Goal: Information Seeking & Learning: Learn about a topic

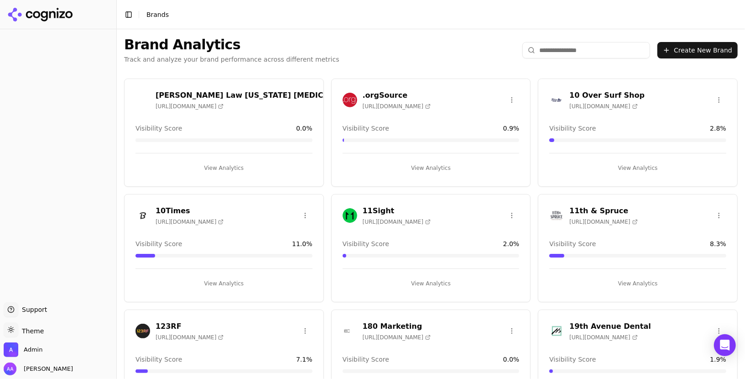
click at [580, 50] on input "search" at bounding box center [586, 50] width 128 height 16
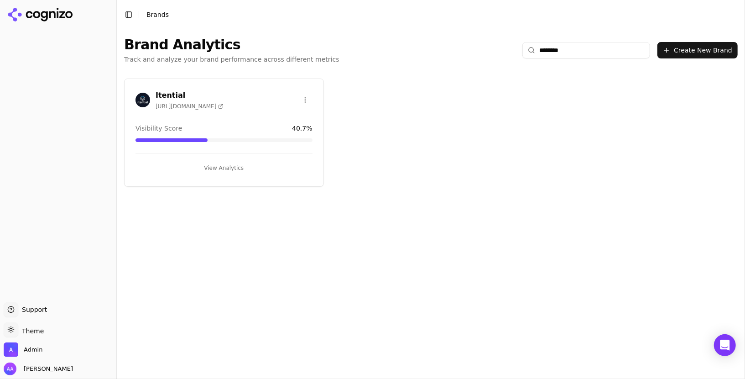
type input "********"
click at [150, 100] on img at bounding box center [143, 100] width 15 height 15
click at [145, 99] on img at bounding box center [143, 100] width 15 height 15
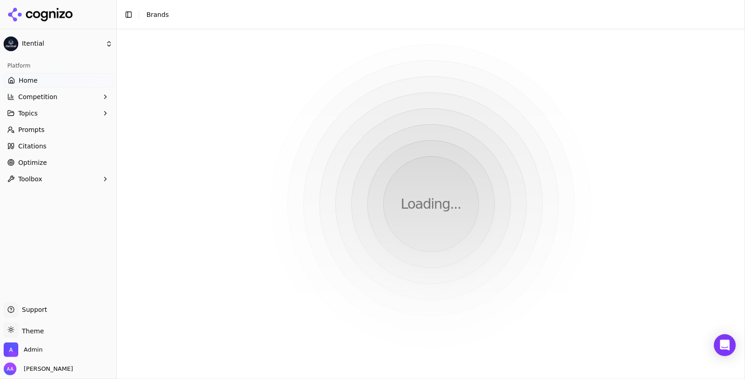
click at [31, 125] on span "Prompts" at bounding box center [31, 129] width 26 height 9
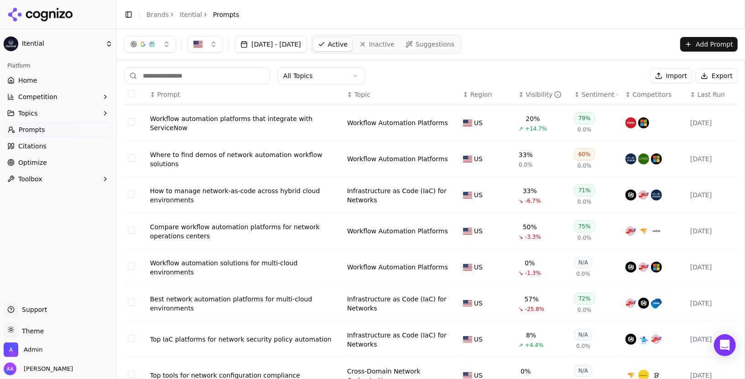
click at [590, 95] on div "Sentiment" at bounding box center [600, 94] width 37 height 9
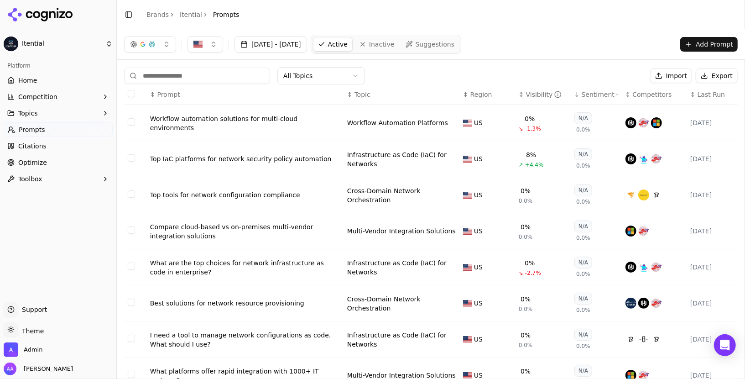
click at [590, 95] on div "Sentiment" at bounding box center [600, 94] width 37 height 9
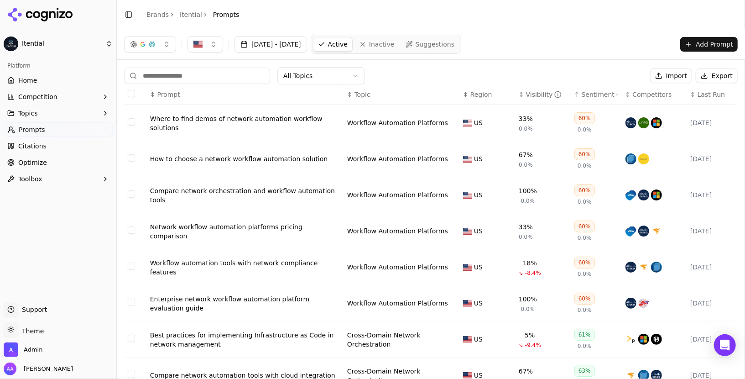
click at [590, 95] on div "Sentiment" at bounding box center [600, 94] width 37 height 9
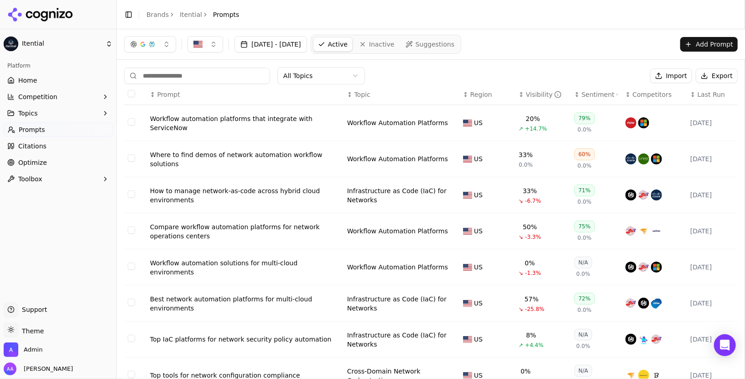
click at [590, 95] on div "Sentiment" at bounding box center [600, 94] width 37 height 9
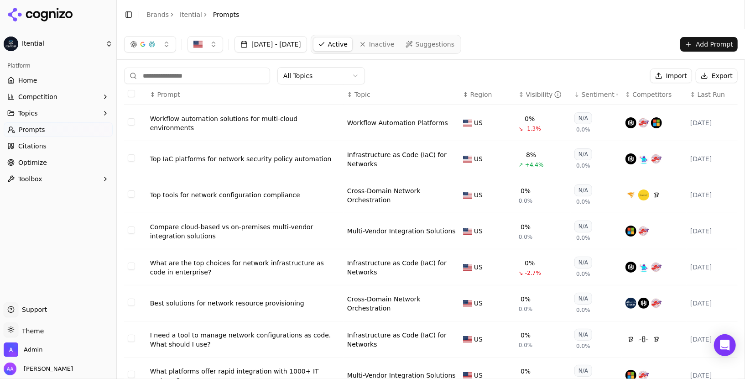
click at [533, 96] on div "Visibility" at bounding box center [544, 94] width 36 height 9
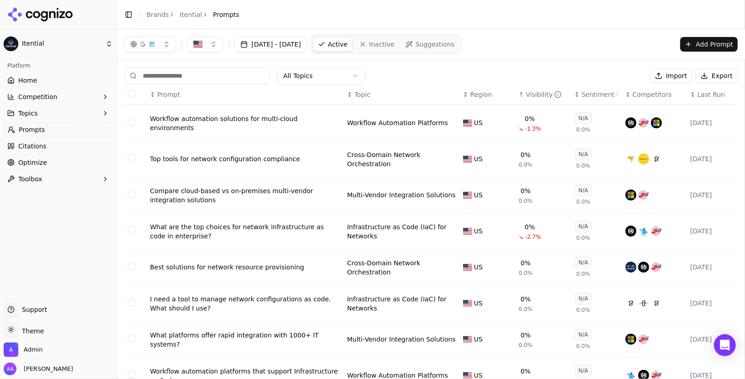
click at [536, 94] on div "Visibility" at bounding box center [544, 94] width 36 height 9
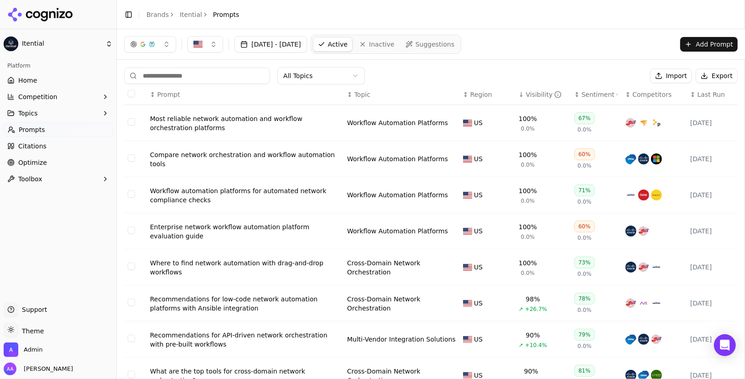
click at [536, 94] on div "Visibility" at bounding box center [544, 94] width 36 height 9
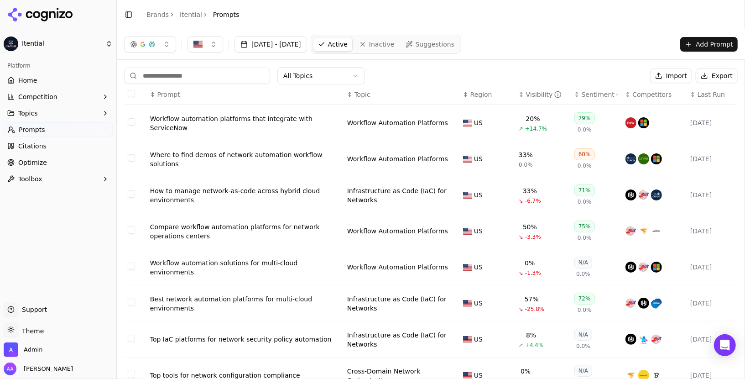
click at [18, 78] on span "Home" at bounding box center [27, 80] width 19 height 9
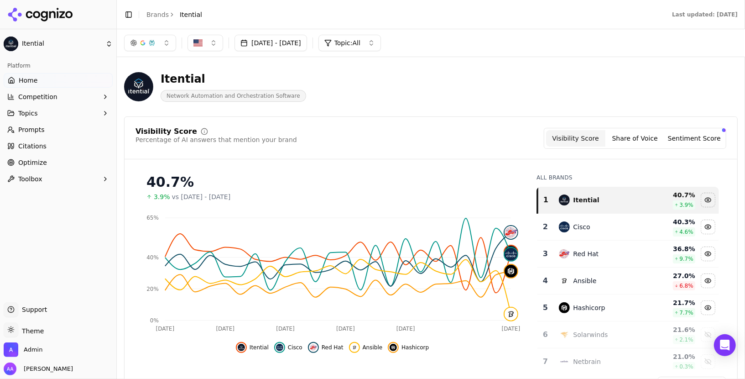
click at [54, 133] on link "Prompts" at bounding box center [58, 129] width 109 height 15
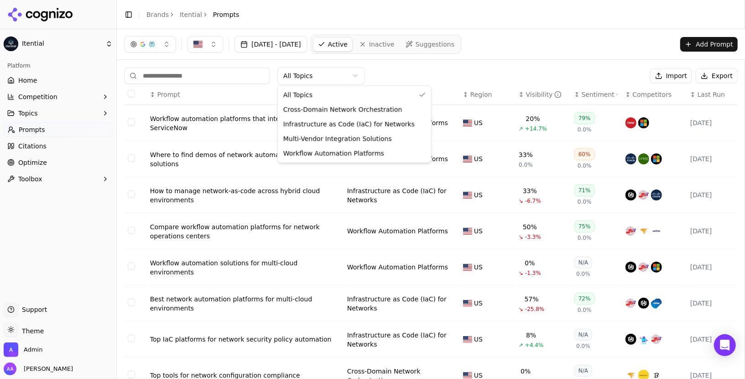
click at [329, 72] on html "Itential Platform Home Competition Topics Prompts Citations Optimize Toolbox Su…" at bounding box center [372, 189] width 745 height 379
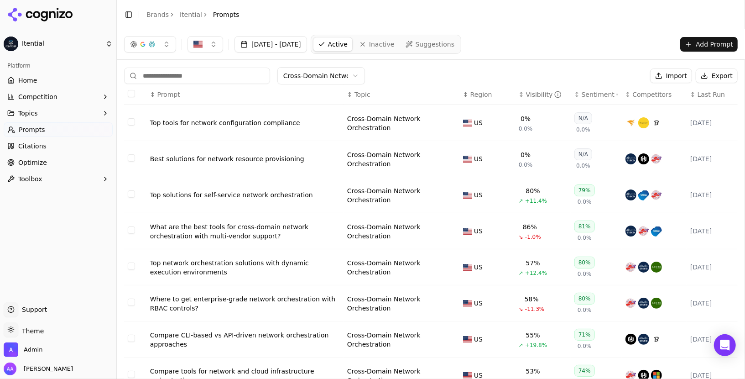
click at [183, 86] on th "↕ Prompt" at bounding box center [244, 94] width 197 height 21
click at [526, 91] on div "Visibility" at bounding box center [544, 94] width 36 height 9
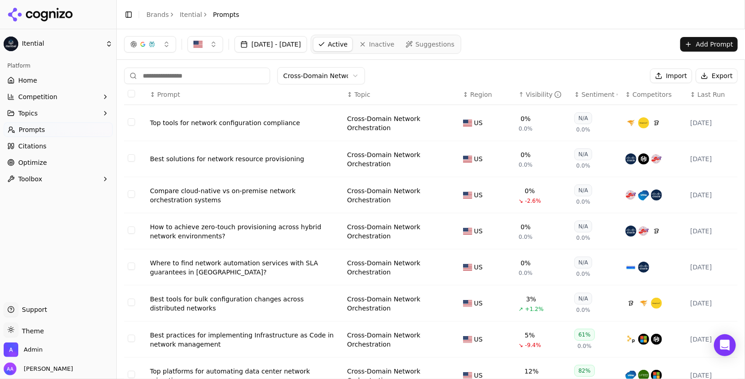
click at [524, 91] on div "↑ Visibility" at bounding box center [543, 94] width 48 height 9
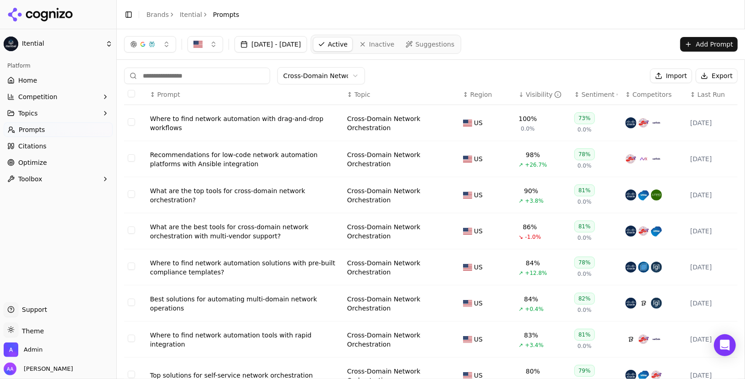
click at [234, 146] on td "Recommendations for low-code network automation platforms with Ansible integrat…" at bounding box center [244, 159] width 197 height 36
click at [234, 152] on div "Recommendations for low-code network automation platforms with Ansible integrat…" at bounding box center [245, 159] width 190 height 18
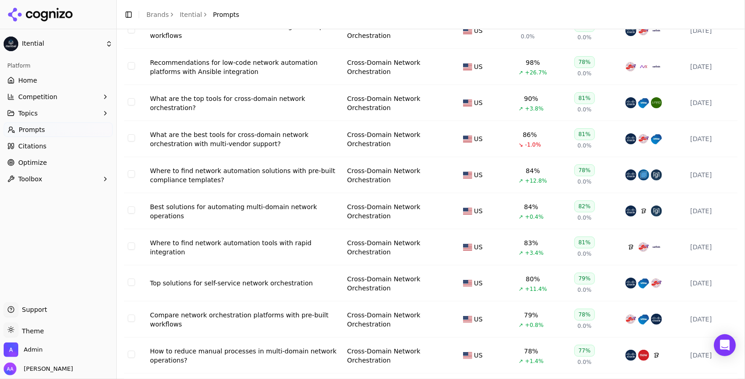
scroll to position [113, 0]
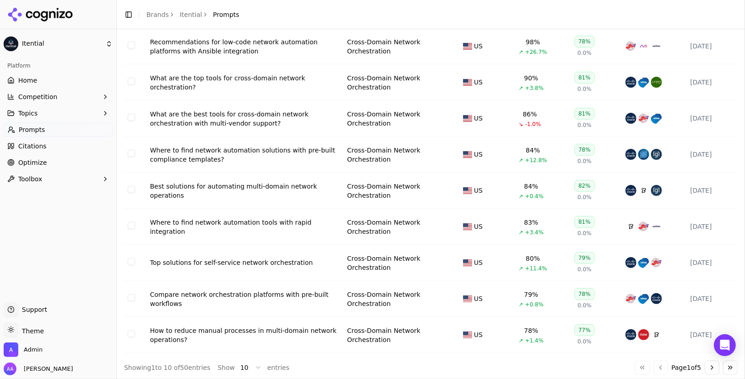
click at [670, 340] on button "Go to next page" at bounding box center [712, 367] width 15 height 15
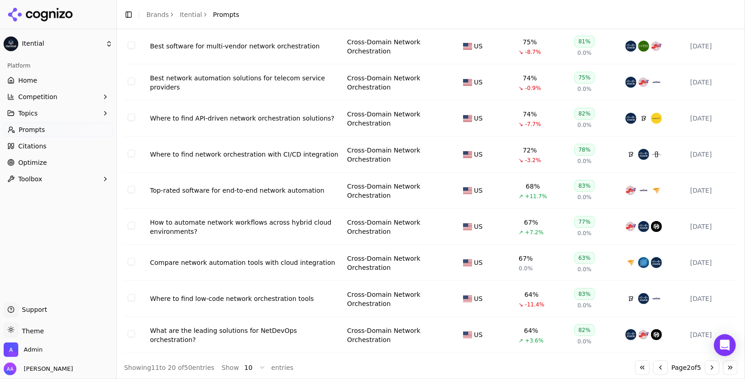
scroll to position [0, 0]
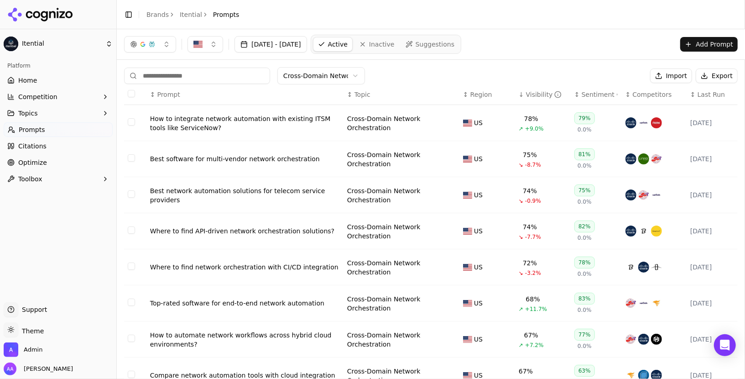
click at [200, 117] on div "How to integrate network automation with existing ITSM tools like ServiceNow?" at bounding box center [245, 123] width 190 height 18
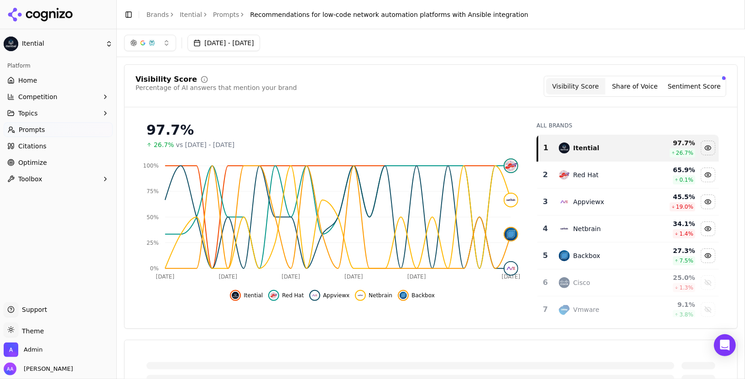
scroll to position [26, 0]
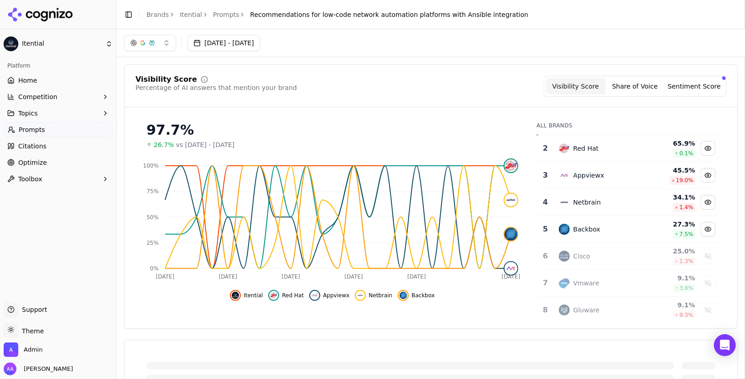
click at [603, 261] on td "Cisco" at bounding box center [600, 256] width 94 height 27
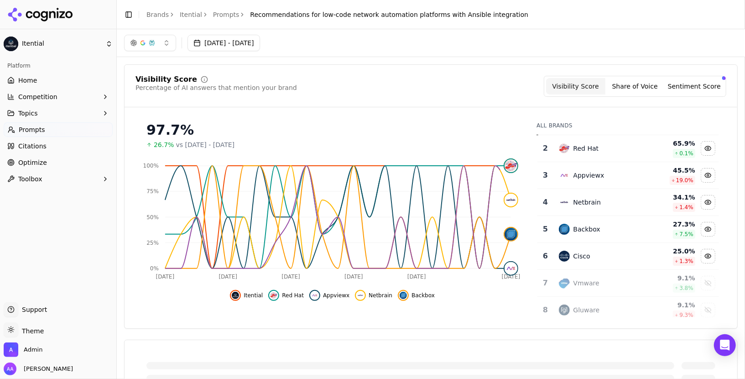
scroll to position [0, 0]
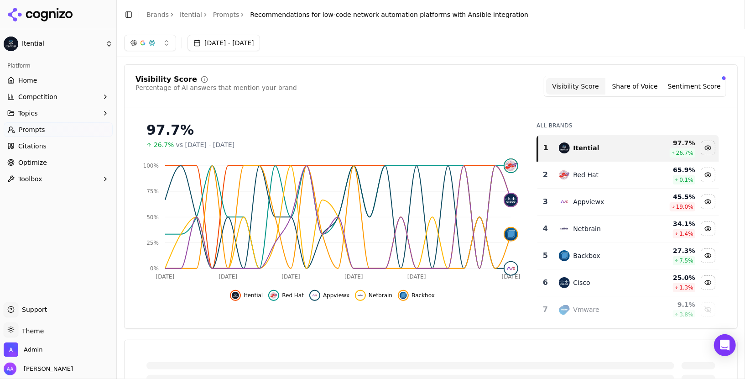
click at [599, 150] on div "Itential" at bounding box center [600, 147] width 83 height 11
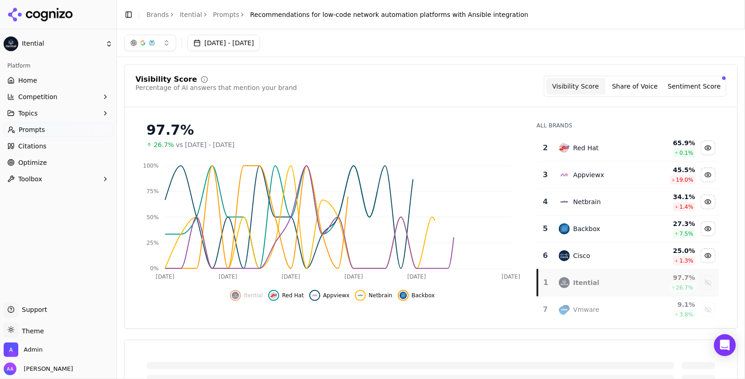
click at [599, 150] on div "Red Hat" at bounding box center [600, 147] width 83 height 11
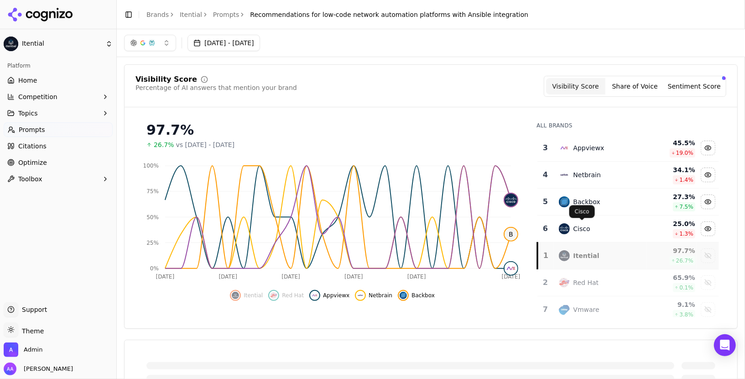
click at [591, 227] on div "Cisco" at bounding box center [600, 228] width 83 height 11
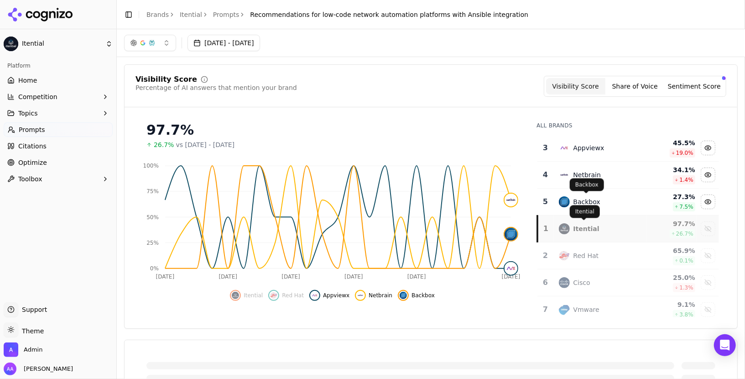
click at [591, 201] on div "Backbox" at bounding box center [587, 201] width 27 height 9
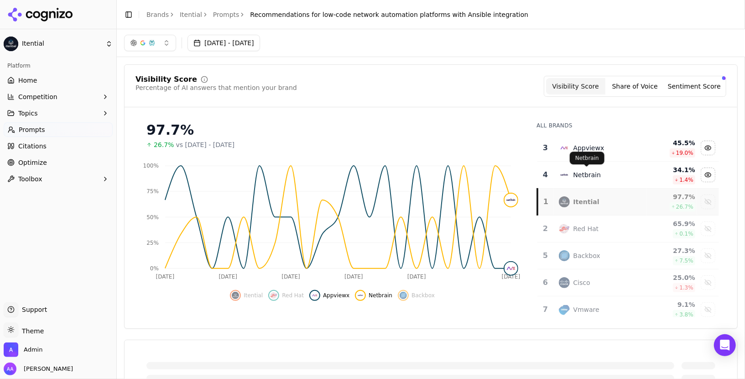
click at [591, 171] on div "Netbrain" at bounding box center [588, 174] width 28 height 9
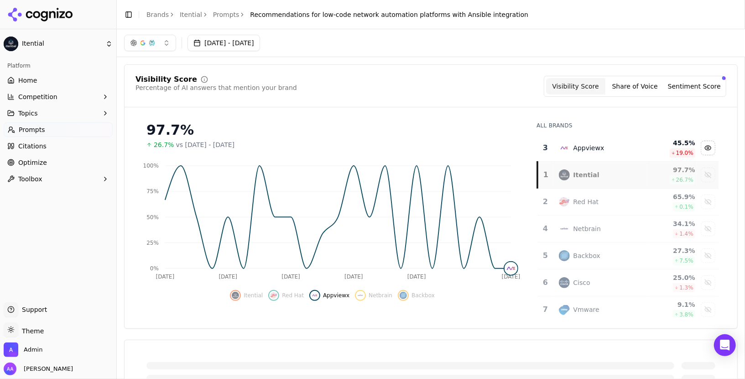
click at [592, 151] on div "Appviewx" at bounding box center [589, 147] width 31 height 9
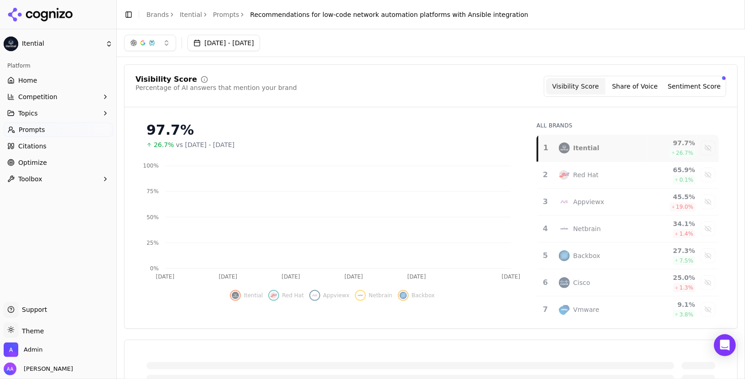
click at [587, 145] on div "Itential" at bounding box center [587, 147] width 26 height 9
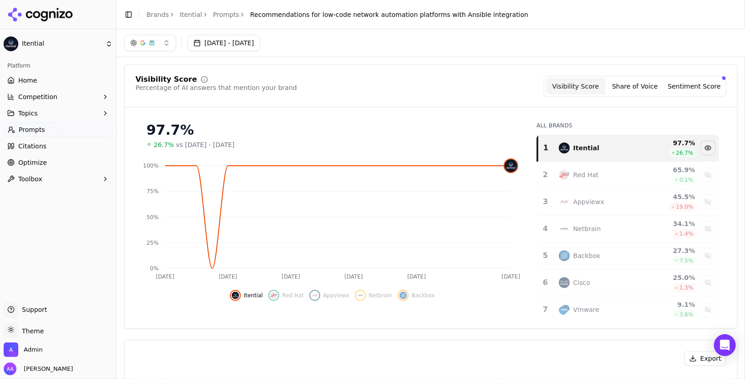
click at [236, 44] on button "[DATE] - [DATE]" at bounding box center [224, 43] width 73 height 16
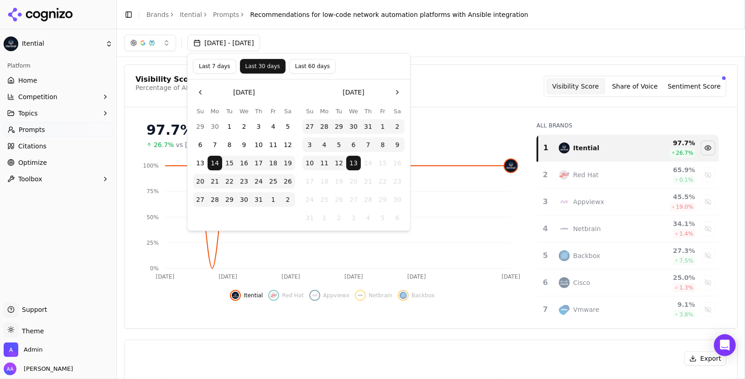
click at [428, 41] on div "[DATE] - [DATE]" at bounding box center [431, 43] width 614 height 16
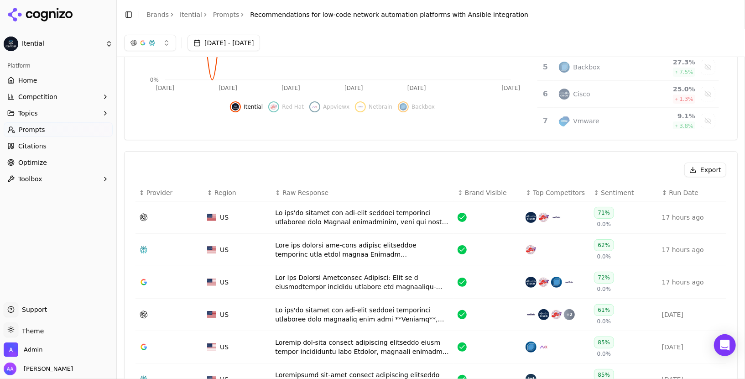
scroll to position [125, 0]
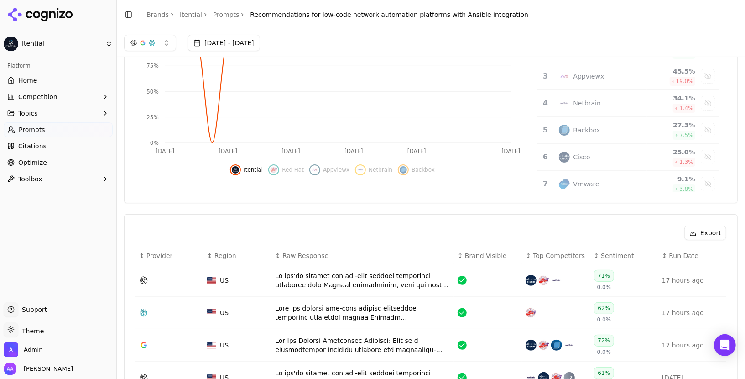
click at [222, 11] on link "Prompts" at bounding box center [226, 14] width 26 height 9
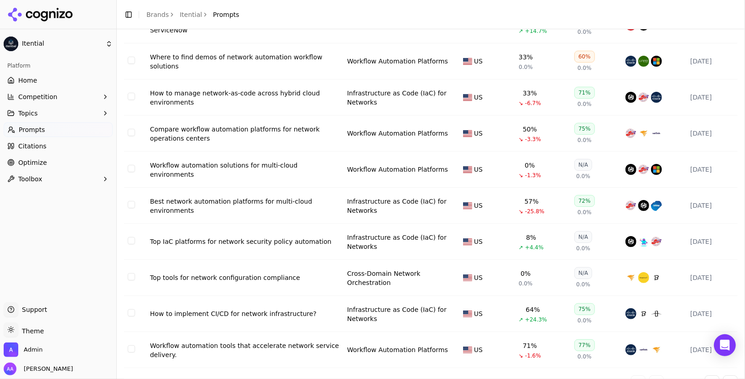
scroll to position [99, 0]
click at [269, 273] on div "Top tools for network configuration compliance" at bounding box center [245, 276] width 190 height 9
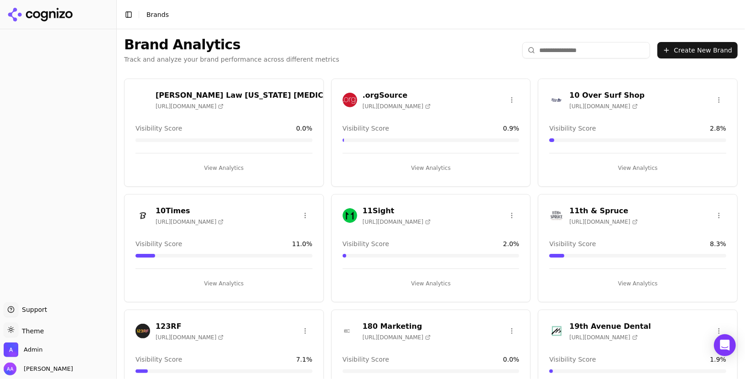
click at [576, 46] on input "search" at bounding box center [586, 50] width 128 height 16
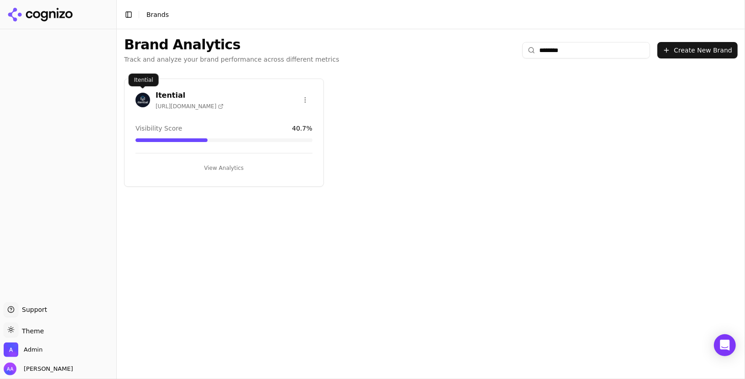
type input "********"
click at [141, 98] on img at bounding box center [143, 100] width 15 height 15
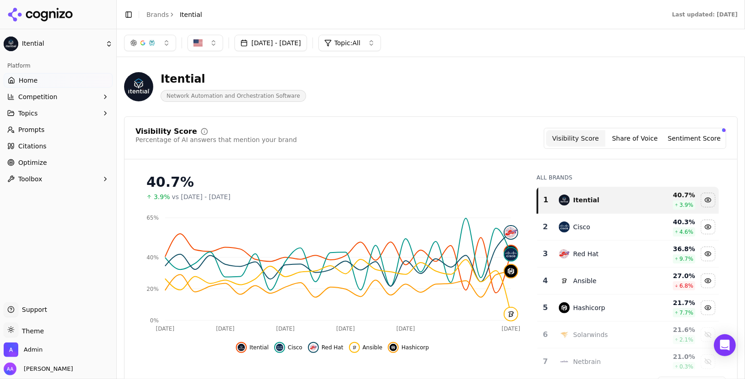
click at [154, 16] on link "Brands" at bounding box center [157, 14] width 22 height 7
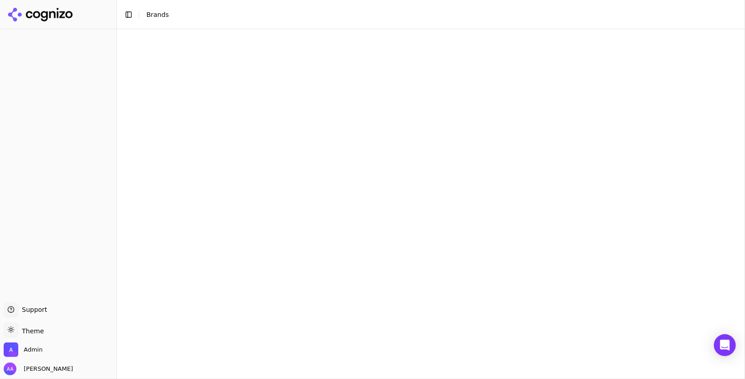
drag, startPoint x: 574, startPoint y: 46, endPoint x: 570, endPoint y: 50, distance: 5.5
click at [574, 46] on html "Support Support Toggle theme Theme Admin Alp Aysan Toggle Sidebar Brands 0%" at bounding box center [372, 189] width 745 height 379
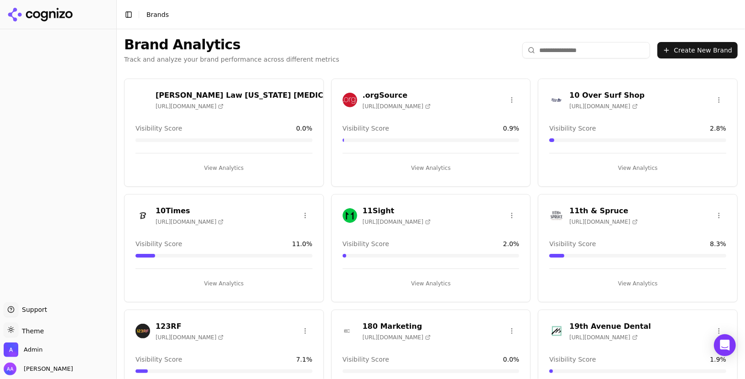
click at [569, 52] on input "search" at bounding box center [586, 50] width 128 height 16
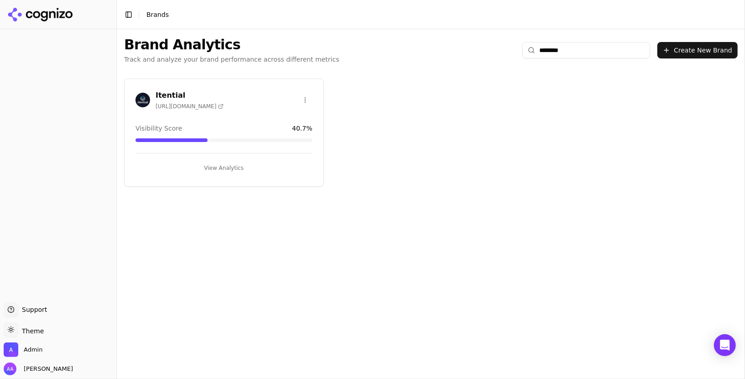
type input "********"
click at [130, 92] on div "Itential https://itential.com" at bounding box center [224, 101] width 199 height 23
click at [136, 96] on img at bounding box center [143, 100] width 15 height 15
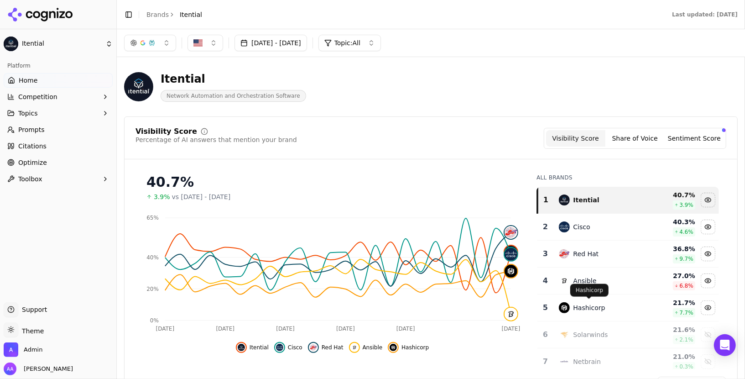
click at [585, 307] on div "Hashicorp" at bounding box center [590, 307] width 32 height 9
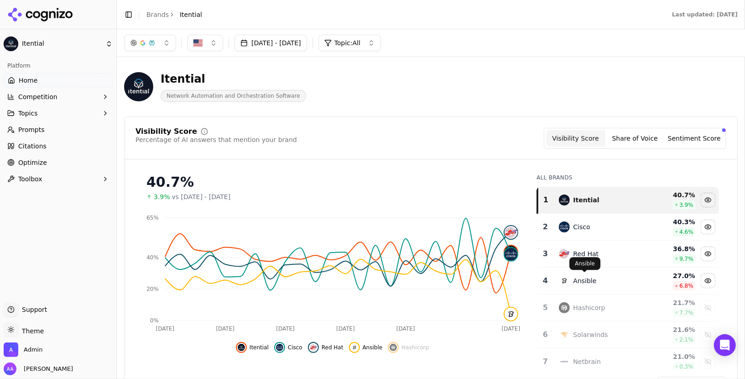
click at [584, 279] on div "Ansible" at bounding box center [585, 280] width 23 height 9
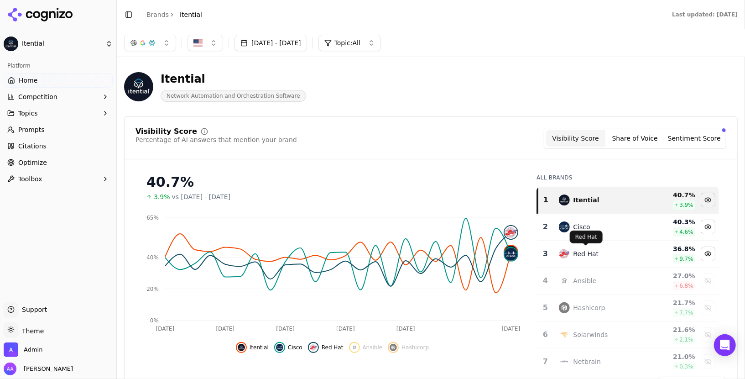
click at [592, 252] on div "Red Hat" at bounding box center [587, 253] width 26 height 9
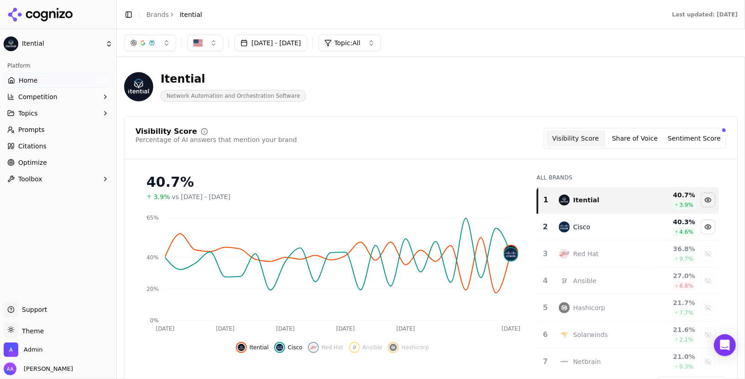
click at [593, 233] on td "Cisco" at bounding box center [600, 227] width 94 height 27
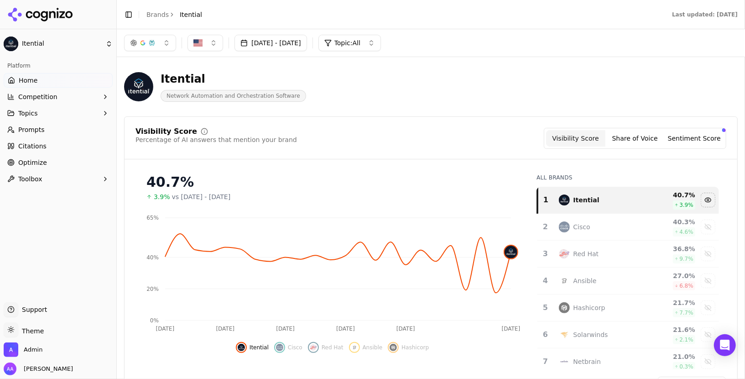
click at [595, 230] on div "Cisco" at bounding box center [600, 226] width 83 height 11
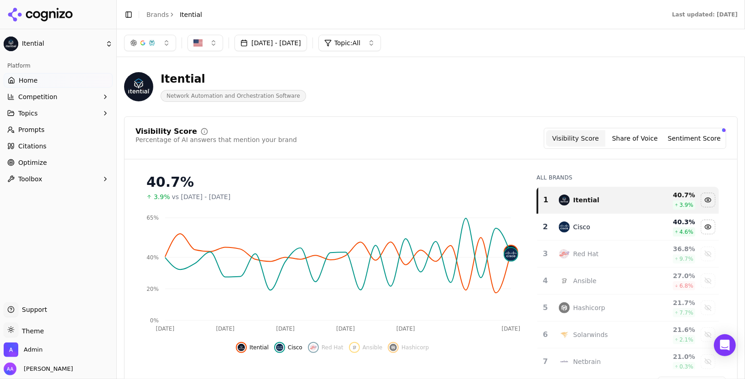
click at [599, 252] on div "Red Hat" at bounding box center [600, 253] width 83 height 11
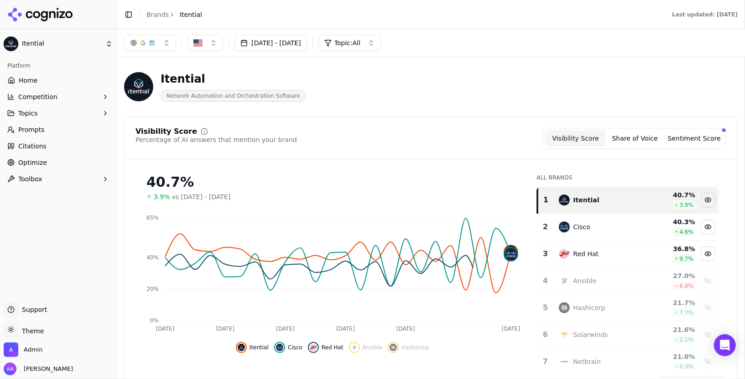
click at [291, 42] on button "[DATE] - [DATE]" at bounding box center [271, 43] width 73 height 16
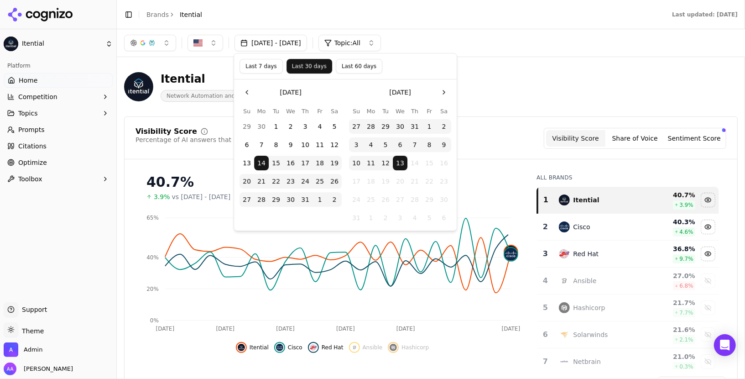
click at [264, 63] on button "Last 7 days" at bounding box center [261, 66] width 43 height 15
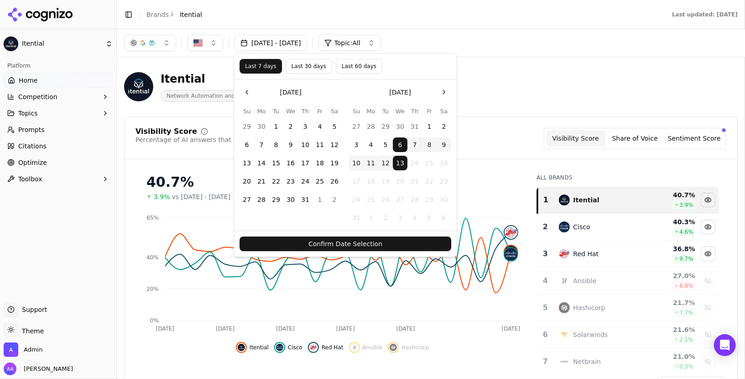
click at [329, 242] on button "Confirm Date Selection" at bounding box center [346, 243] width 212 height 15
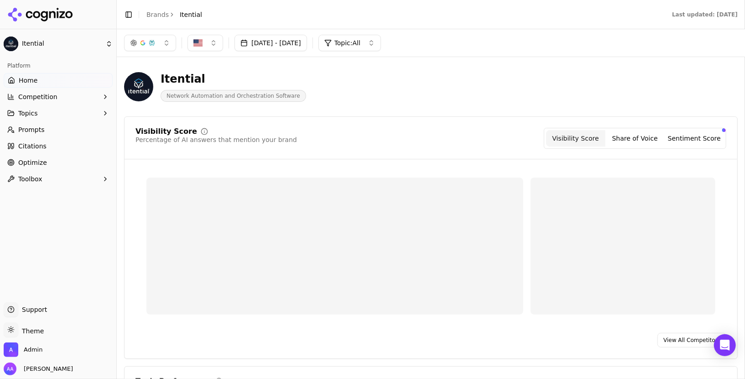
click at [407, 105] on div "Itential Network Automation and Orchestration Software" at bounding box center [431, 86] width 614 height 45
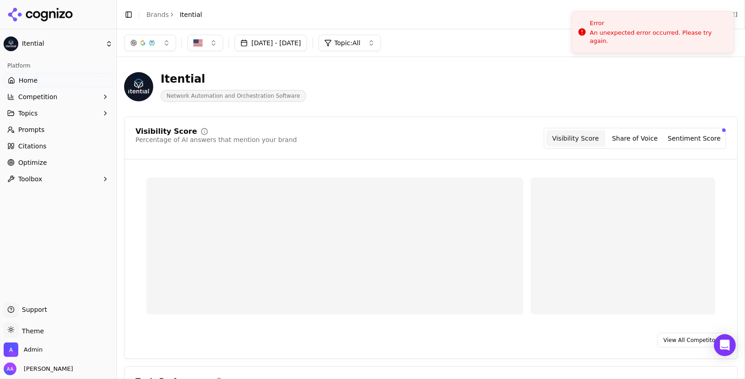
click at [465, 104] on div "Itential Network Automation and Orchestration Software" at bounding box center [431, 86] width 614 height 45
click at [265, 42] on button "Aug 06, 2025 - Aug 13, 2025" at bounding box center [271, 43] width 73 height 16
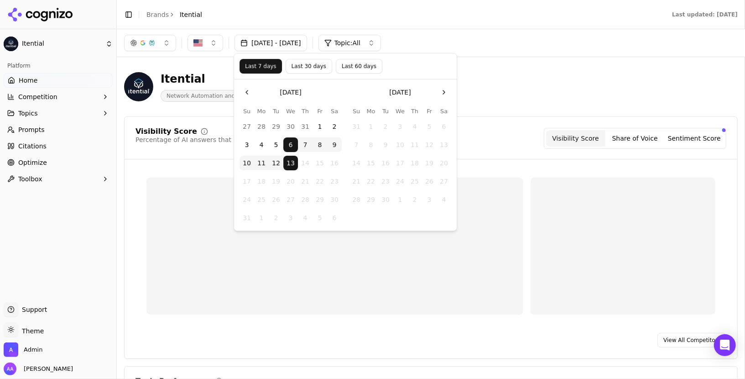
click at [278, 143] on button "5" at bounding box center [276, 144] width 15 height 15
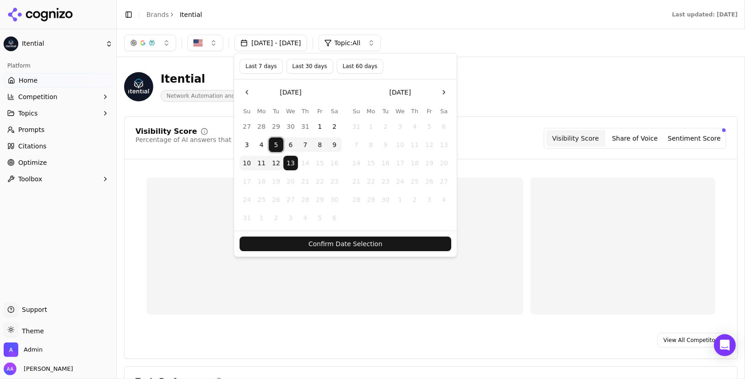
click at [354, 243] on button "Confirm Date Selection" at bounding box center [346, 243] width 212 height 15
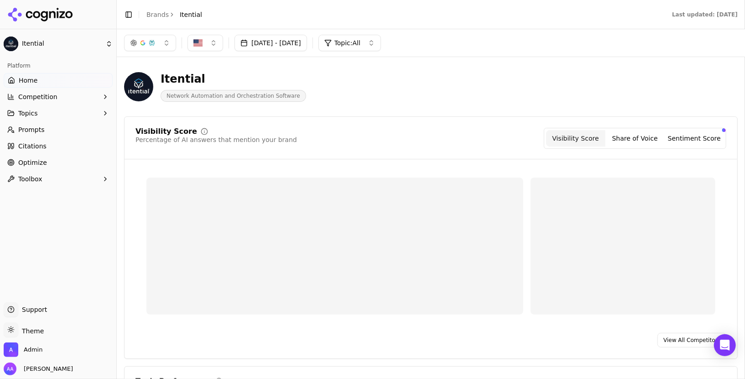
click at [271, 51] on div "Aug 05, 2025 - Aug 13, 2025 Topic: All" at bounding box center [252, 43] width 257 height 16
click at [274, 47] on button "Aug 05, 2025 - Aug 13, 2025" at bounding box center [271, 43] width 73 height 16
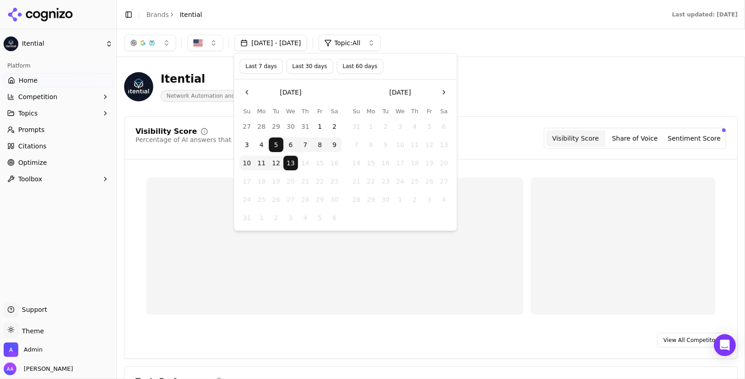
click at [289, 143] on button "6" at bounding box center [290, 144] width 15 height 15
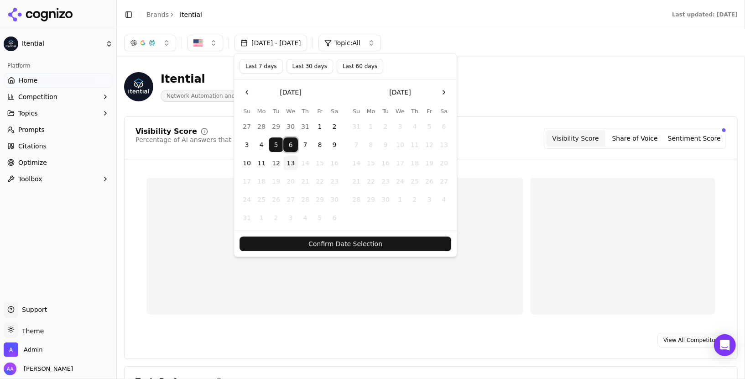
click at [291, 142] on button "6" at bounding box center [290, 144] width 15 height 15
click at [291, 165] on button "13" at bounding box center [290, 163] width 15 height 15
click at [321, 241] on button "Confirm Date Selection" at bounding box center [346, 243] width 212 height 15
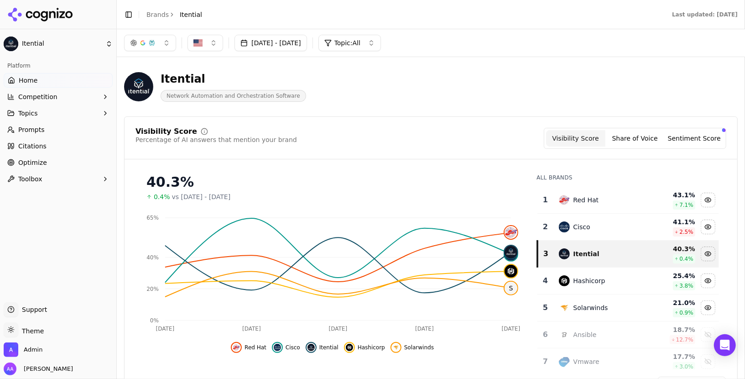
click at [307, 49] on button "Aug 06, 2025 - Aug 13, 2025" at bounding box center [271, 43] width 73 height 16
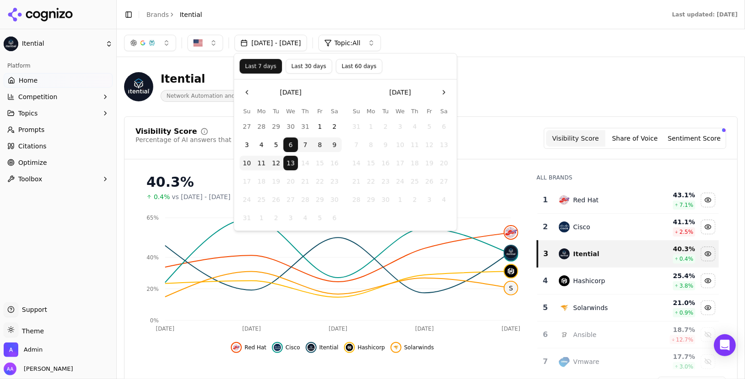
click at [313, 68] on button "Last 30 days" at bounding box center [309, 66] width 47 height 15
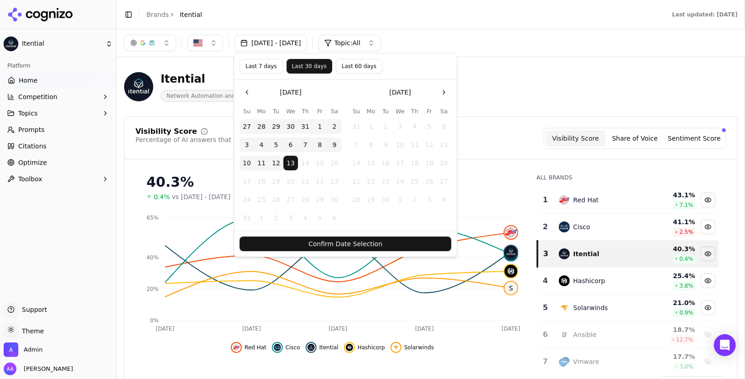
click at [358, 239] on button "Confirm Date Selection" at bounding box center [346, 243] width 212 height 15
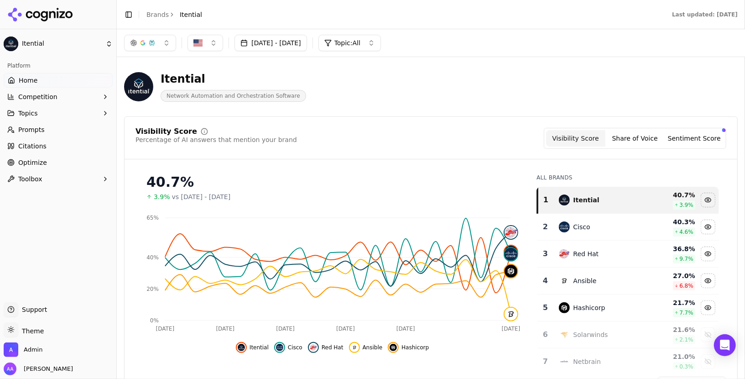
click at [506, 91] on div "Itential Network Automation and Orchestration Software" at bounding box center [328, 87] width 409 height 30
click at [307, 49] on button "[DATE] - [DATE]" at bounding box center [271, 43] width 73 height 16
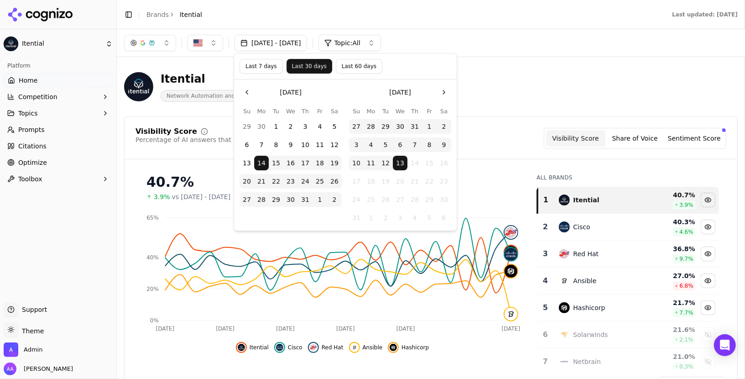
click at [264, 67] on button "Last 7 days" at bounding box center [261, 66] width 43 height 15
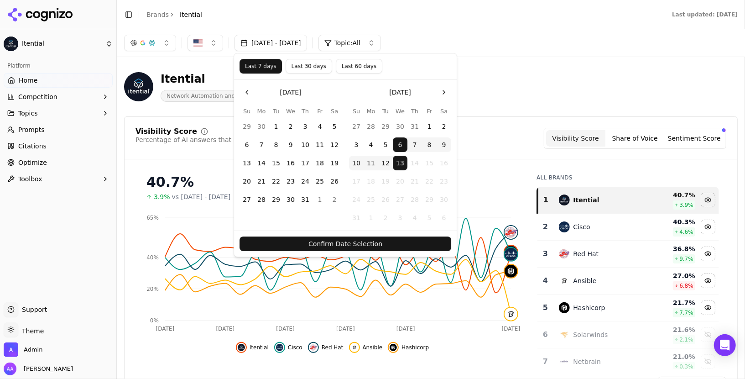
click at [339, 243] on button "Confirm Date Selection" at bounding box center [346, 243] width 212 height 15
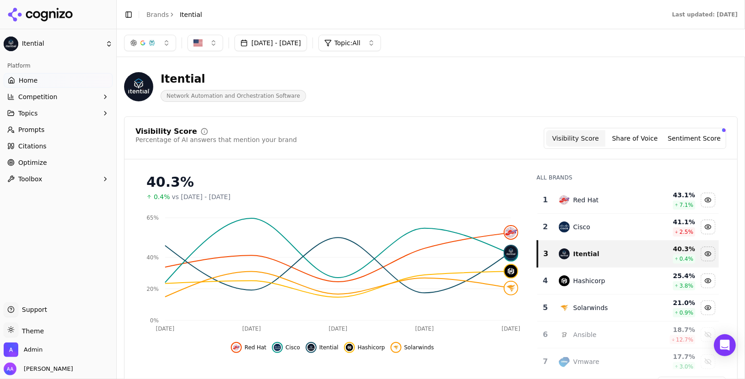
click at [673, 133] on button "Sentiment Score" at bounding box center [694, 138] width 59 height 16
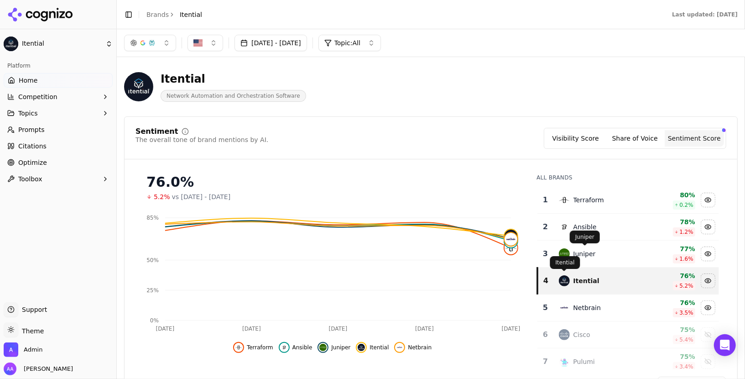
click at [584, 254] on div "Juniper" at bounding box center [585, 253] width 22 height 9
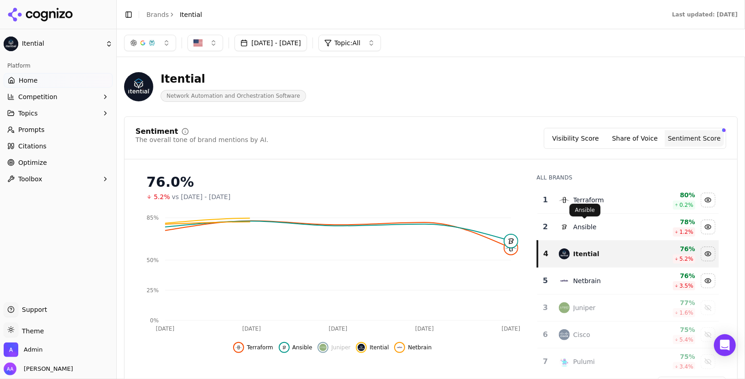
click at [590, 224] on div "Ansible" at bounding box center [585, 226] width 23 height 9
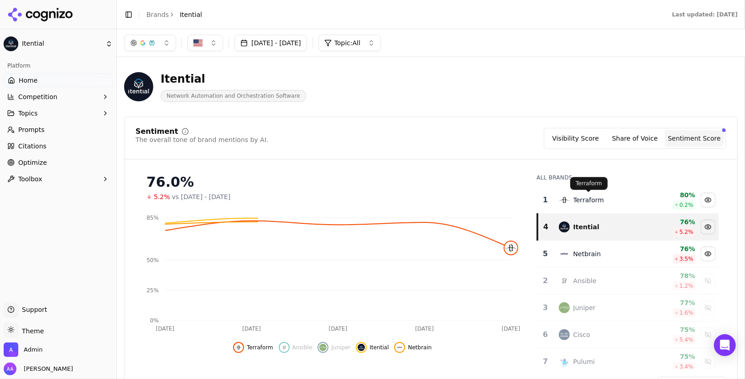
click at [591, 199] on div "Terraform" at bounding box center [589, 199] width 31 height 9
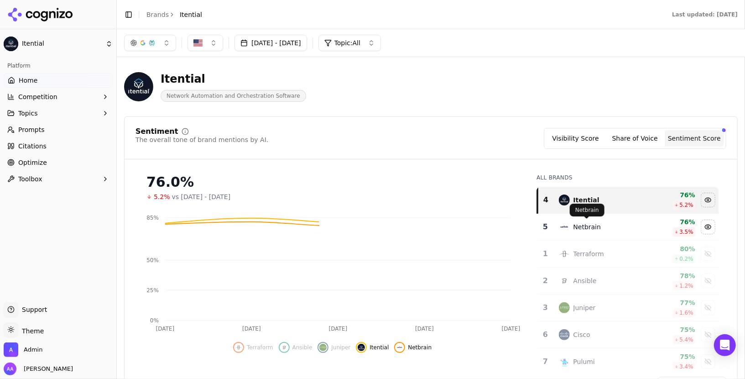
click at [591, 229] on div "Netbrain" at bounding box center [588, 226] width 28 height 9
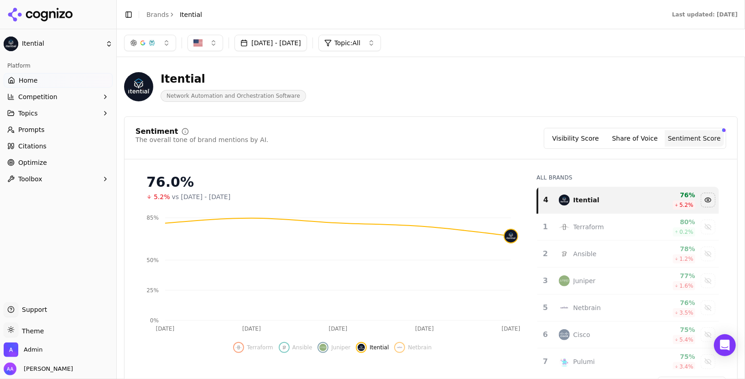
click at [579, 138] on button "Visibility Score" at bounding box center [575, 138] width 59 height 16
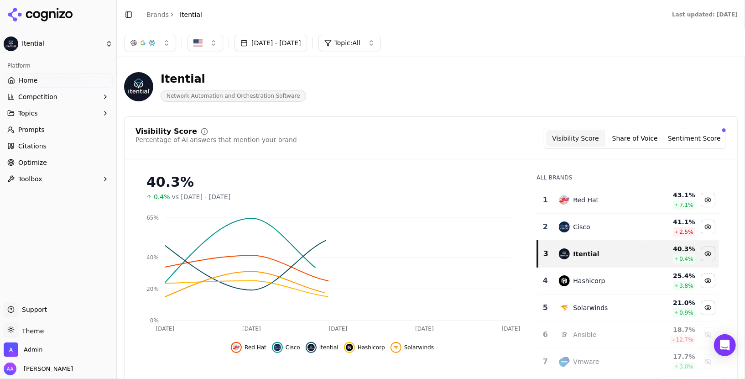
click at [649, 134] on button "Share of Voice" at bounding box center [634, 138] width 59 height 16
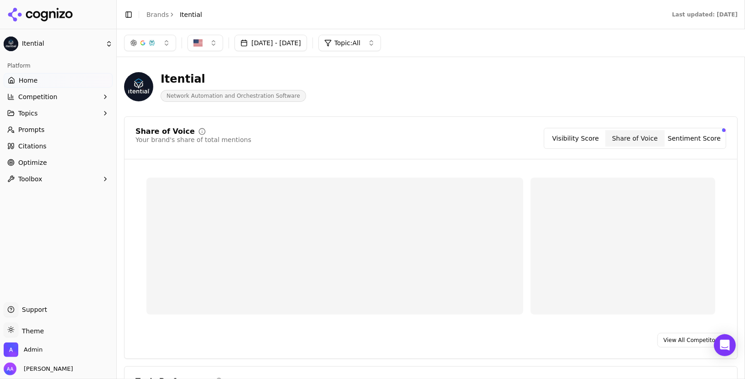
click at [593, 146] on div "Visibility Score Share of Voice Sentiment Score" at bounding box center [635, 138] width 183 height 21
click at [592, 140] on button "Visibility Score" at bounding box center [575, 138] width 59 height 16
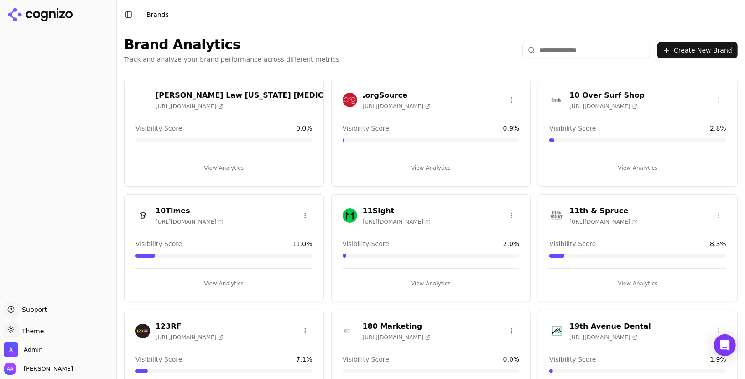
click at [580, 51] on input "search" at bounding box center [586, 50] width 128 height 16
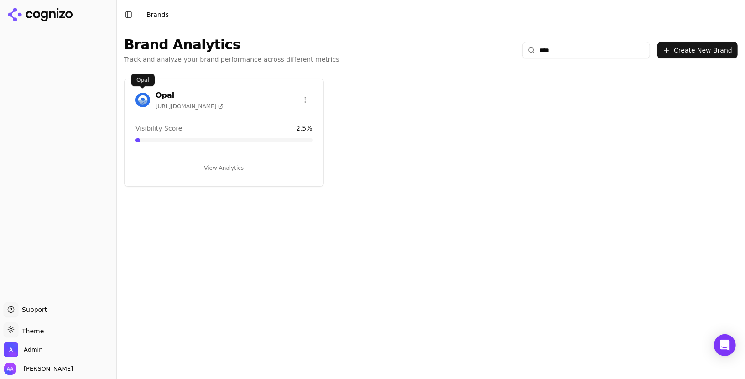
type input "****"
click at [143, 102] on img at bounding box center [143, 100] width 15 height 15
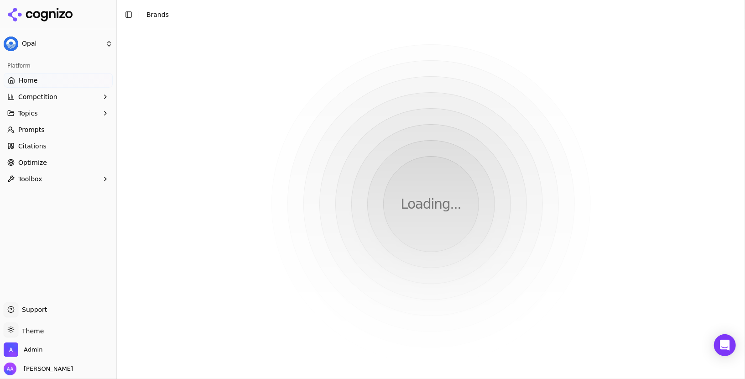
click at [49, 130] on link "Prompts" at bounding box center [58, 129] width 109 height 15
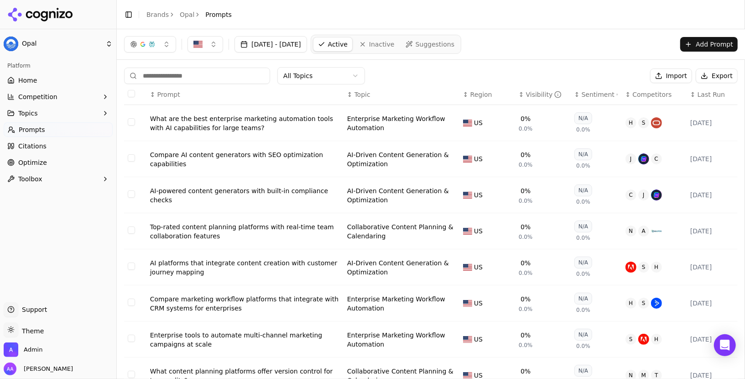
click at [156, 14] on link "Brands" at bounding box center [157, 14] width 22 height 7
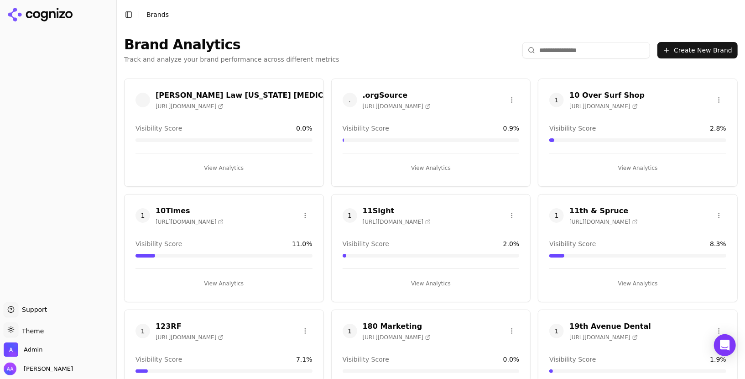
click at [559, 48] on input "search" at bounding box center [586, 50] width 128 height 16
click at [569, 49] on input "search" at bounding box center [586, 50] width 128 height 16
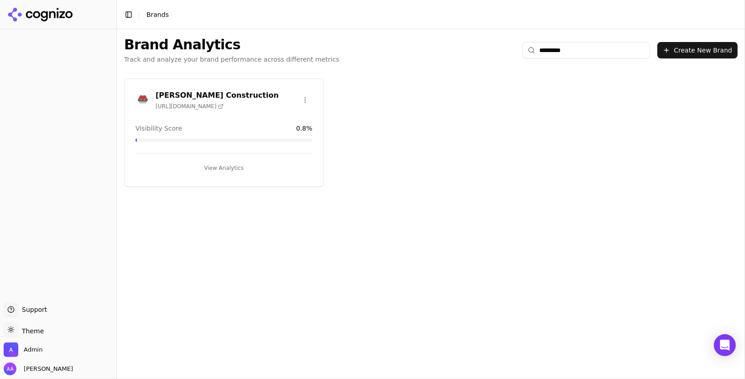
type input "*********"
click at [143, 95] on img at bounding box center [143, 100] width 15 height 15
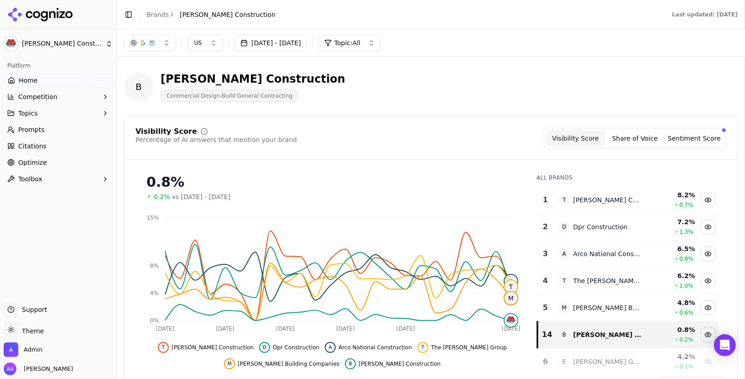
click at [303, 49] on button "[DATE] - [DATE]" at bounding box center [271, 43] width 73 height 16
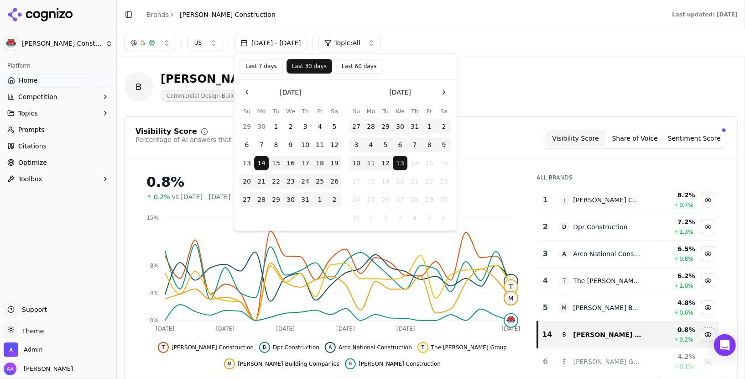
click at [255, 65] on button "Last 7 days" at bounding box center [261, 66] width 43 height 15
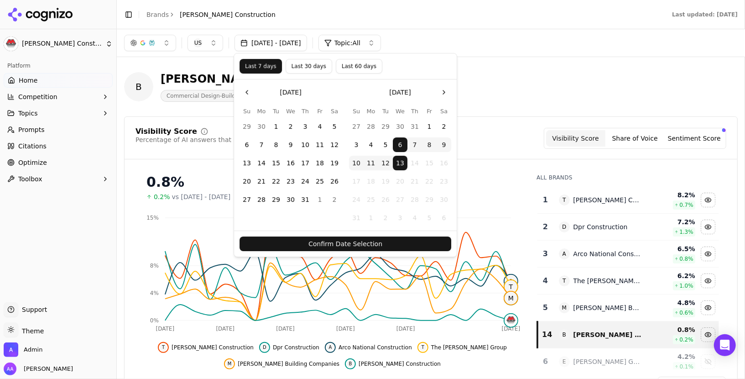
click at [365, 242] on button "Confirm Date Selection" at bounding box center [346, 243] width 212 height 15
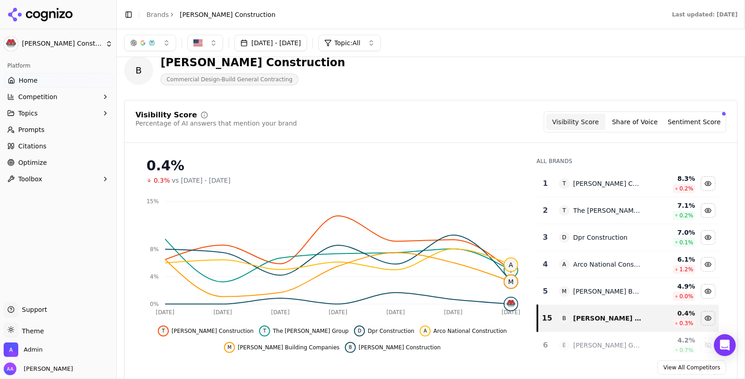
scroll to position [18, 0]
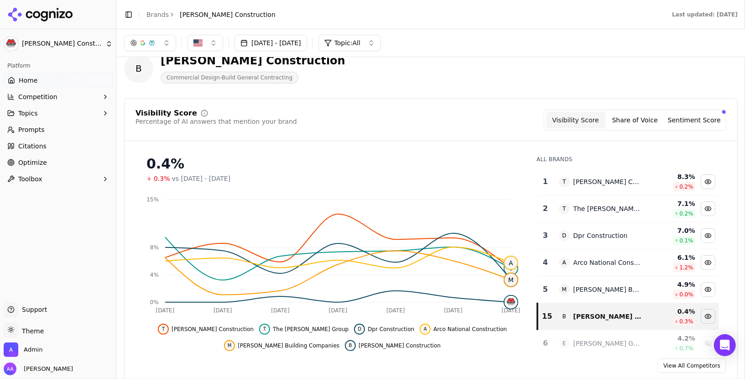
click at [62, 136] on link "Prompts" at bounding box center [58, 129] width 109 height 15
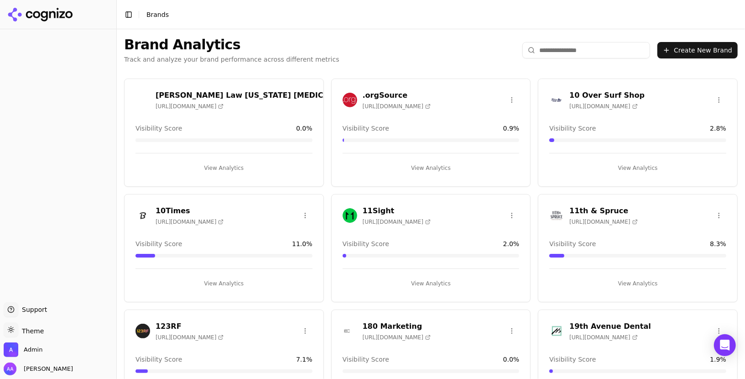
click at [594, 49] on input "search" at bounding box center [586, 50] width 128 height 16
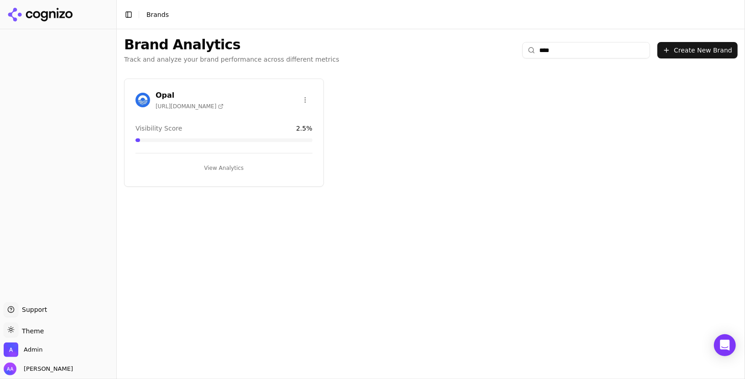
type input "****"
click at [143, 101] on img at bounding box center [143, 100] width 15 height 15
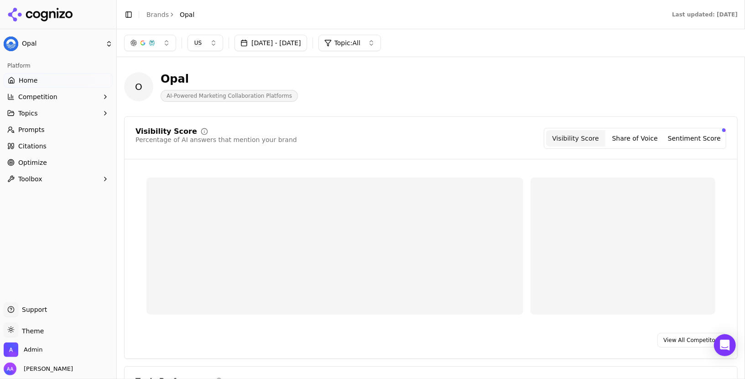
click at [305, 45] on button "[DATE] - [DATE]" at bounding box center [271, 43] width 73 height 16
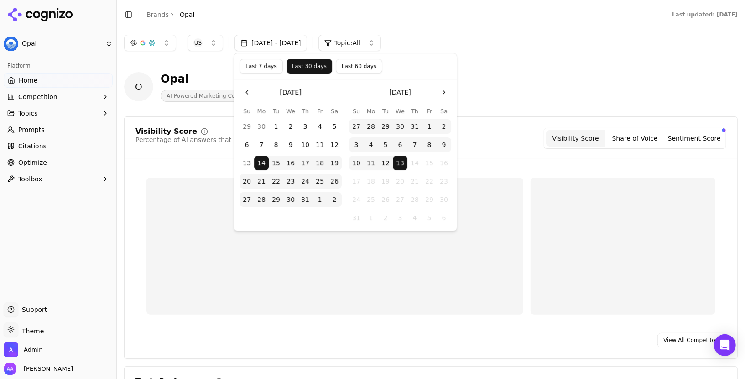
click at [264, 69] on button "Last 7 days" at bounding box center [261, 66] width 43 height 15
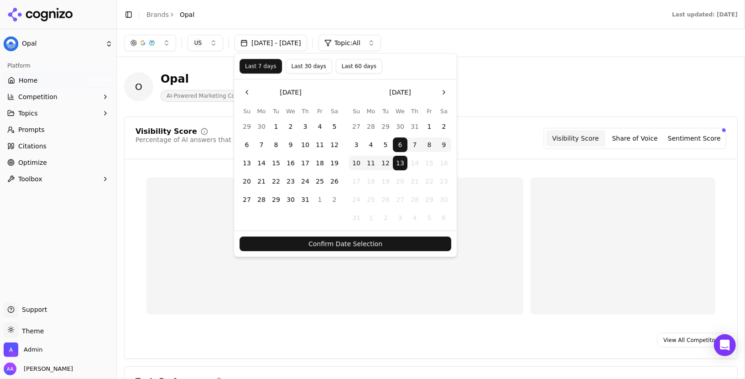
click at [353, 244] on button "Confirm Date Selection" at bounding box center [346, 243] width 212 height 15
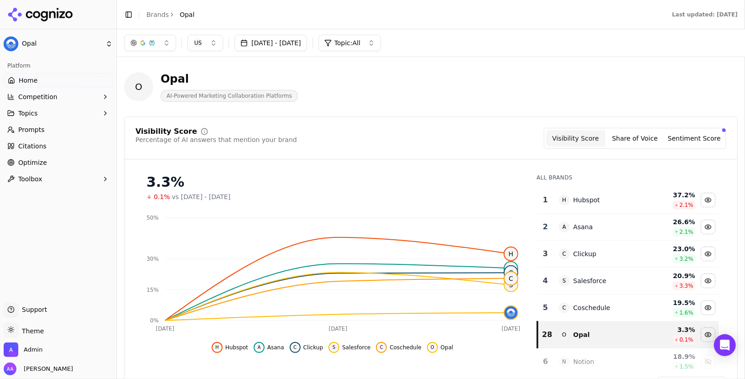
scroll to position [35, 0]
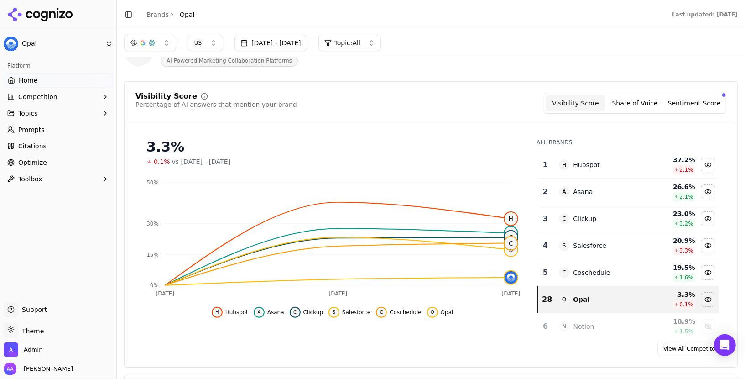
click at [288, 44] on button "[DATE] - [DATE]" at bounding box center [271, 43] width 73 height 16
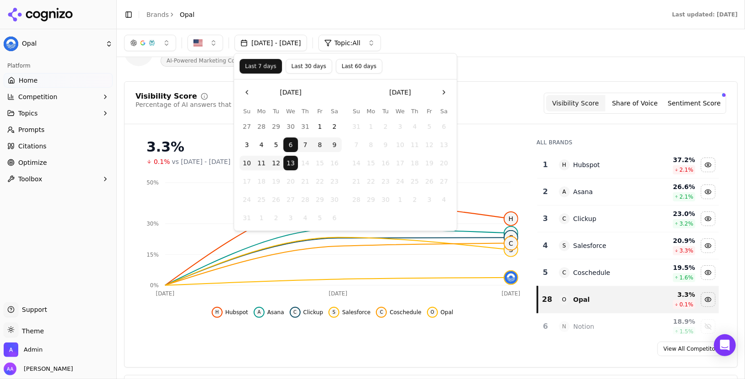
click at [310, 71] on button "Last 30 days" at bounding box center [309, 66] width 47 height 15
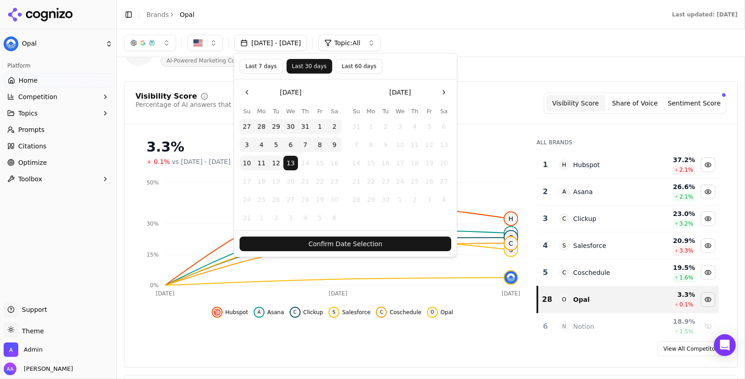
click at [368, 241] on button "Confirm Date Selection" at bounding box center [346, 243] width 212 height 15
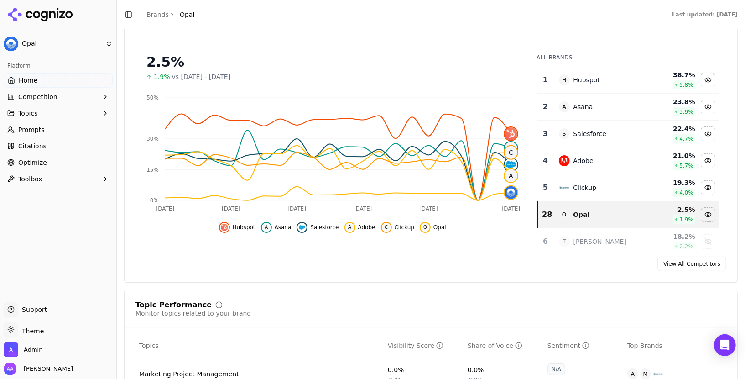
scroll to position [162, 0]
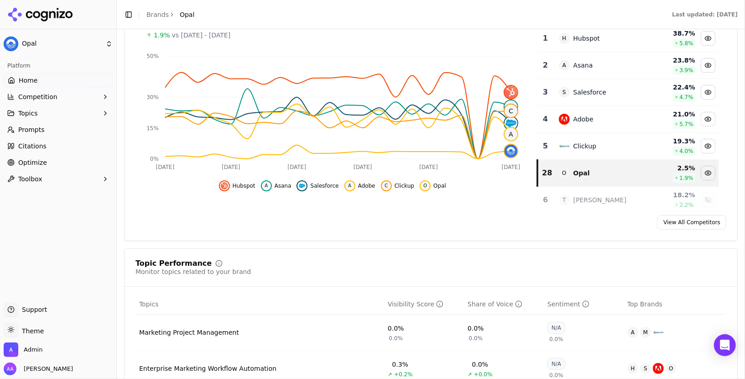
click at [57, 126] on link "Prompts" at bounding box center [58, 129] width 109 height 15
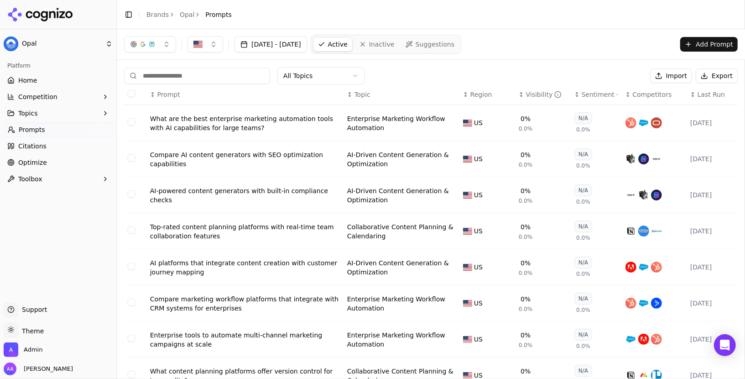
click at [532, 92] on div "Visibility" at bounding box center [544, 94] width 36 height 9
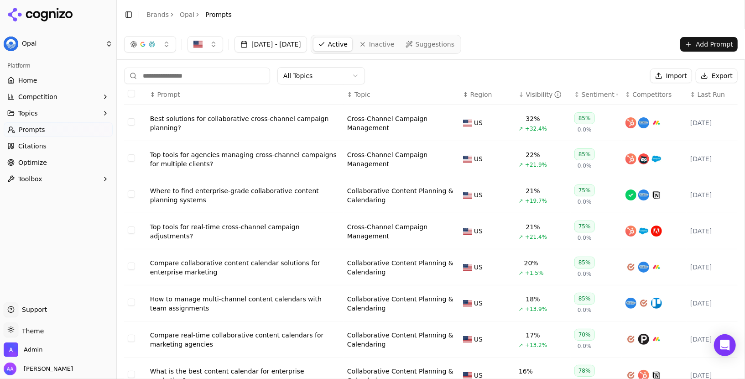
click at [199, 120] on div "Best solutions for collaborative cross-channel campaign planning?" at bounding box center [245, 123] width 190 height 18
click at [203, 156] on div "Top tools for agencies managing cross-channel campaigns for multiple clients?" at bounding box center [245, 159] width 190 height 18
click at [199, 191] on div "Where to find enterprise-grade collaborative content planning systems" at bounding box center [245, 195] width 190 height 18
click at [201, 231] on div "Top tools for real-time cross-channel campaign adjustments?" at bounding box center [245, 231] width 190 height 18
click at [295, 44] on button "[DATE] - [DATE]" at bounding box center [271, 44] width 73 height 16
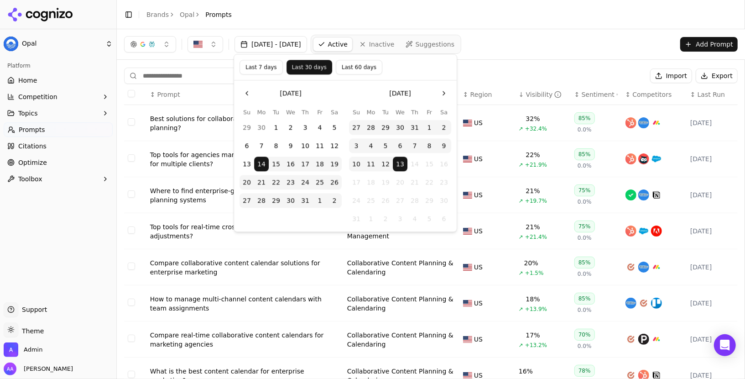
click at [249, 66] on button "Last 7 days" at bounding box center [261, 67] width 43 height 15
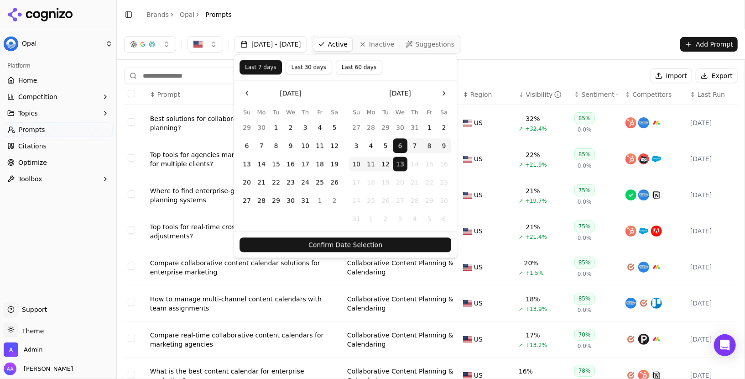
click at [384, 243] on button "Confirm Date Selection" at bounding box center [346, 245] width 212 height 15
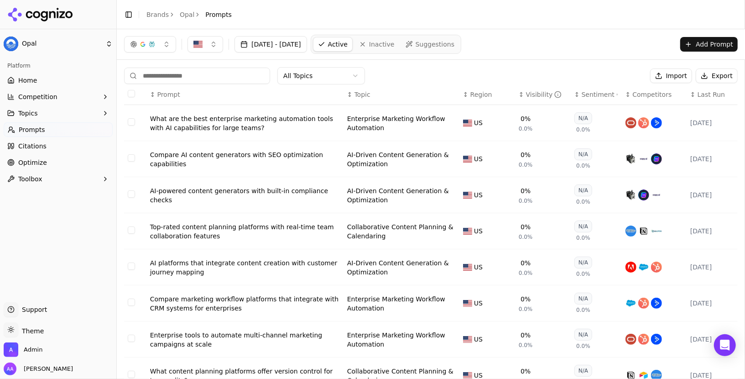
click at [532, 93] on div "Visibility" at bounding box center [544, 94] width 36 height 9
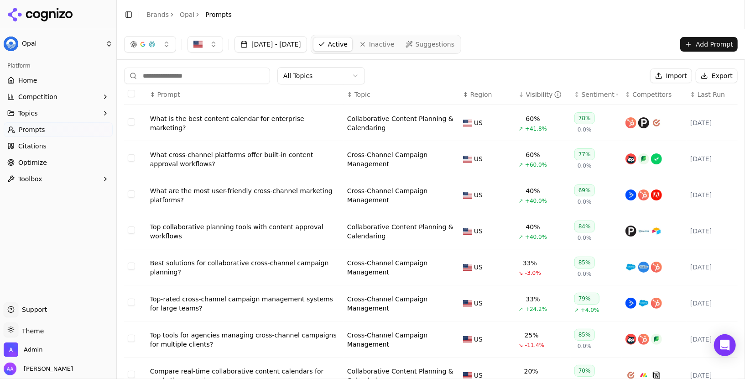
click at [229, 123] on div "What is the best content calendar for enterprise marketing?" at bounding box center [245, 123] width 190 height 18
click at [260, 154] on div "What cross-channel platforms offer built-in content approval workflows?" at bounding box center [245, 159] width 190 height 18
click at [255, 188] on div "What are the most user-friendly cross-channel marketing platforms?" at bounding box center [245, 195] width 190 height 18
click at [255, 223] on div "Top collaborative planning tools with content approval workflows" at bounding box center [245, 231] width 190 height 18
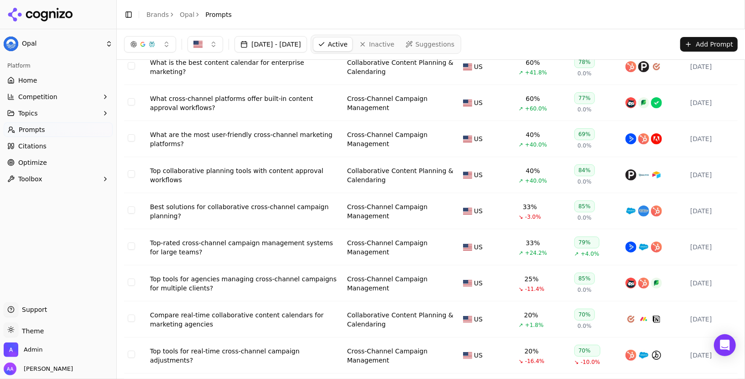
scroll to position [61, 0]
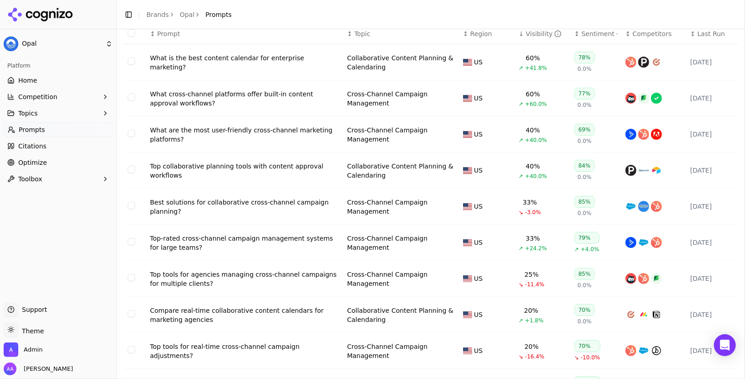
click at [258, 236] on div "Top-rated cross-channel campaign management systems for large teams?" at bounding box center [245, 243] width 190 height 18
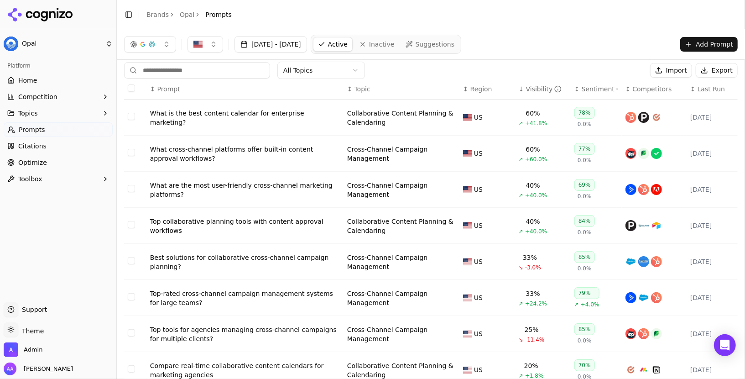
scroll to position [0, 0]
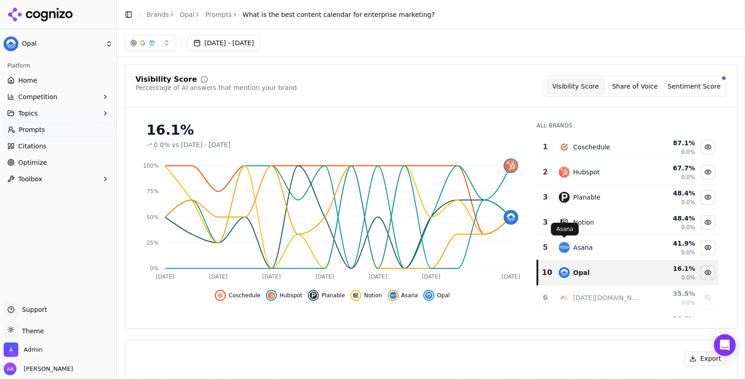
click at [569, 245] on img "Data table" at bounding box center [564, 247] width 11 height 11
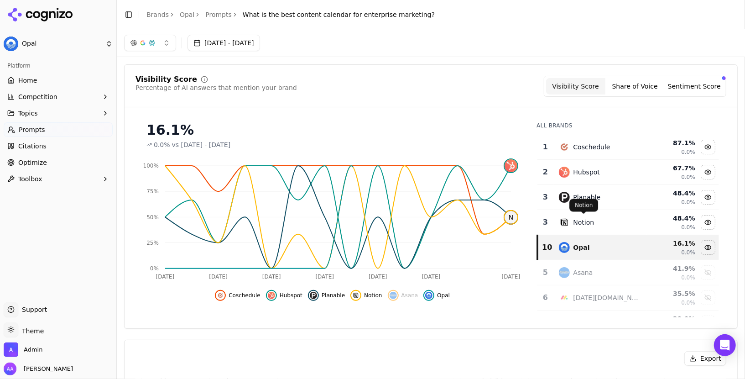
click at [582, 218] on div "Notion" at bounding box center [584, 222] width 21 height 9
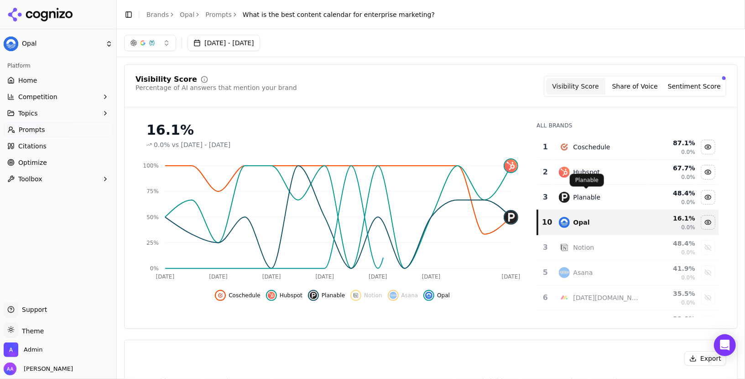
click at [585, 196] on div "Planable" at bounding box center [587, 197] width 27 height 9
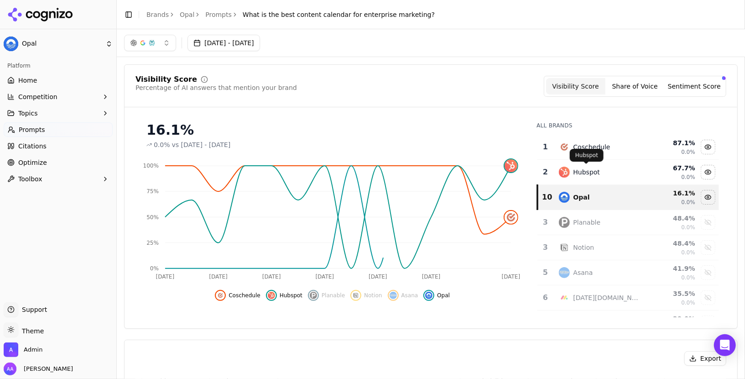
click at [588, 173] on div "Hubspot" at bounding box center [587, 171] width 27 height 9
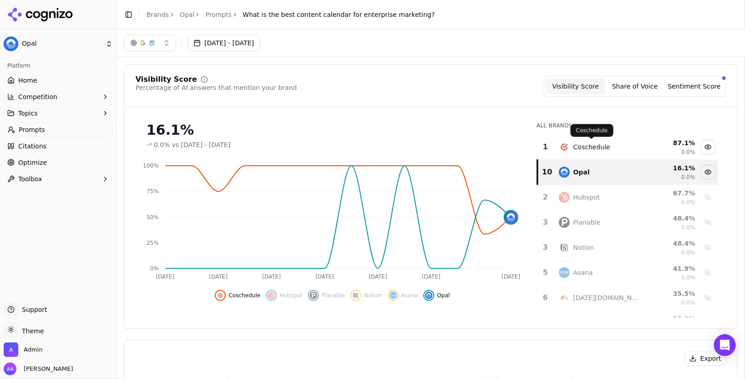
click at [596, 149] on div "Coschedule" at bounding box center [592, 146] width 37 height 9
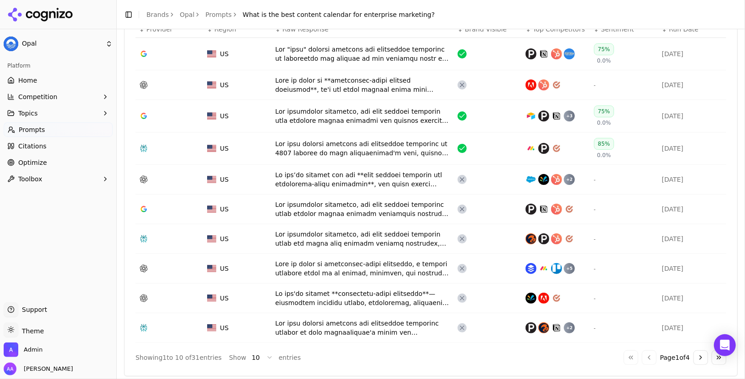
scroll to position [323, 0]
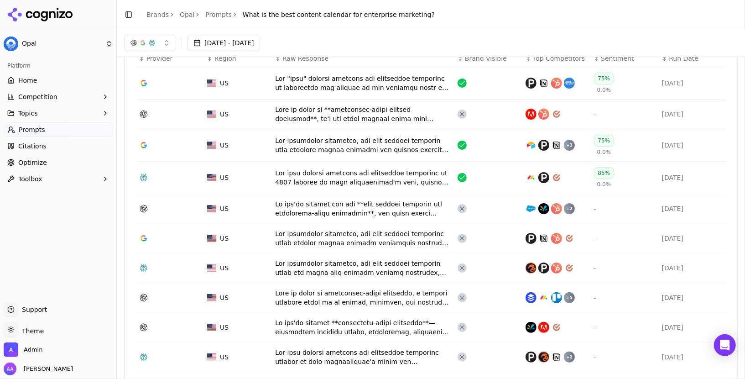
click at [353, 79] on div "Data table" at bounding box center [362, 83] width 175 height 18
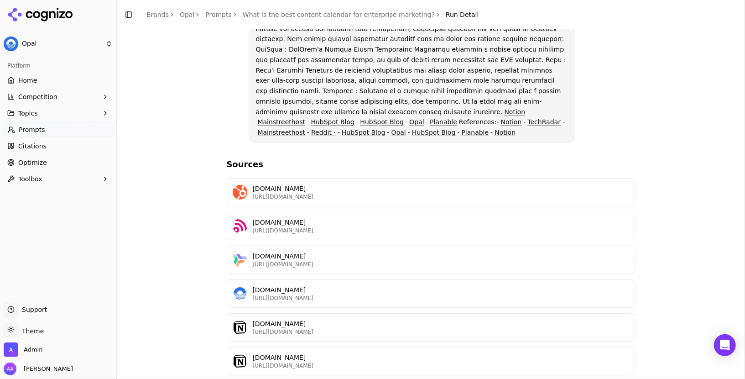
scroll to position [338, 0]
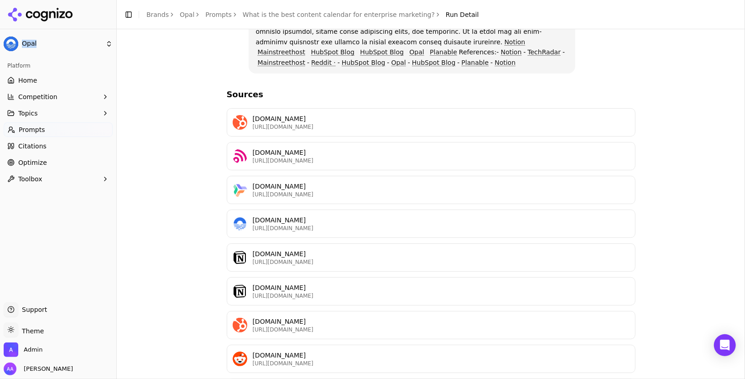
click at [335, 215] on p "[DOMAIN_NAME]" at bounding box center [441, 219] width 377 height 9
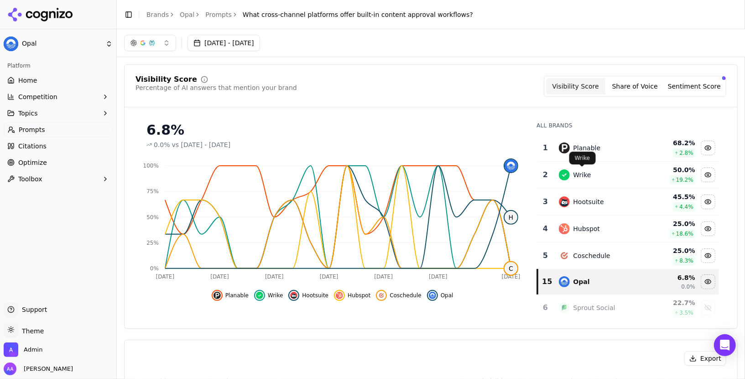
click at [579, 154] on div "[PERSON_NAME]" at bounding box center [582, 157] width 26 height 13
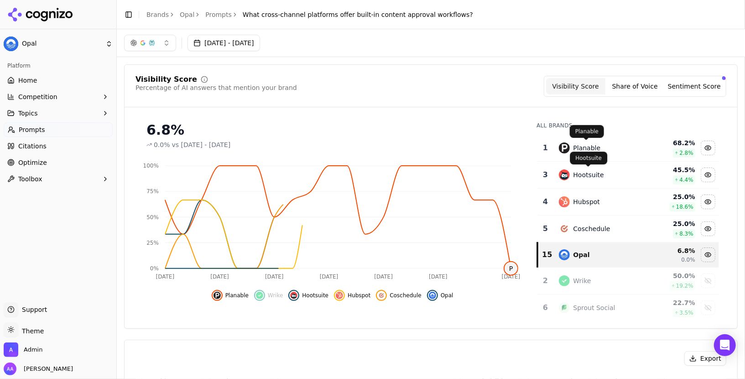
click at [579, 143] on div "Planable" at bounding box center [587, 147] width 27 height 9
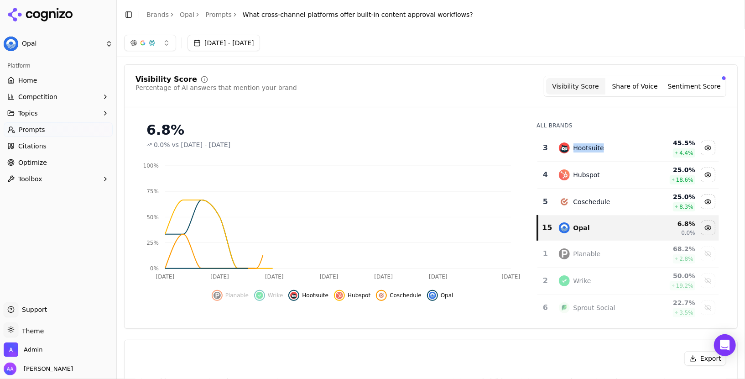
click at [579, 143] on div "Hootsuite" at bounding box center [589, 147] width 31 height 9
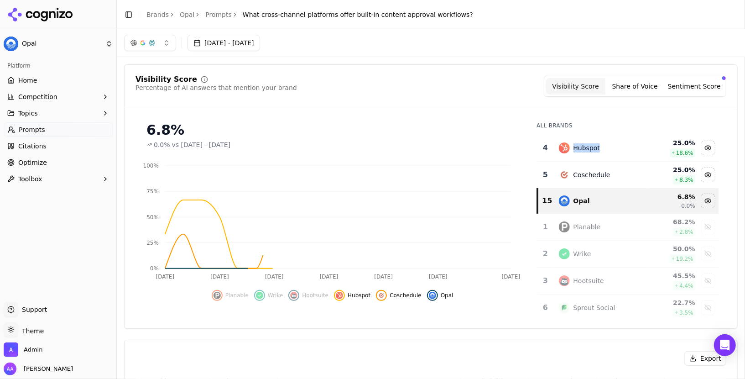
click at [579, 143] on div "Hubspot" at bounding box center [587, 147] width 27 height 9
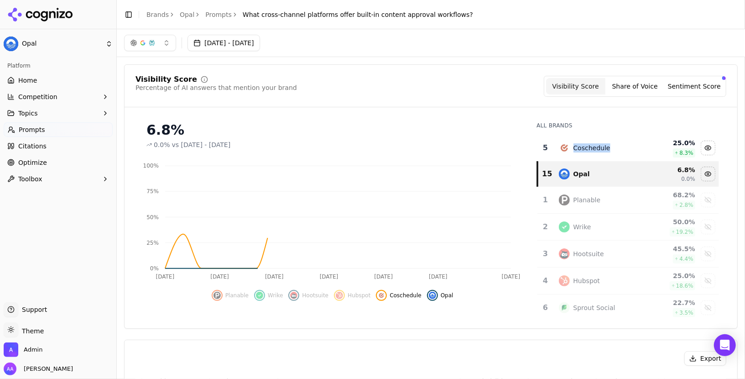
click at [579, 143] on div "Coschedule" at bounding box center [592, 147] width 37 height 9
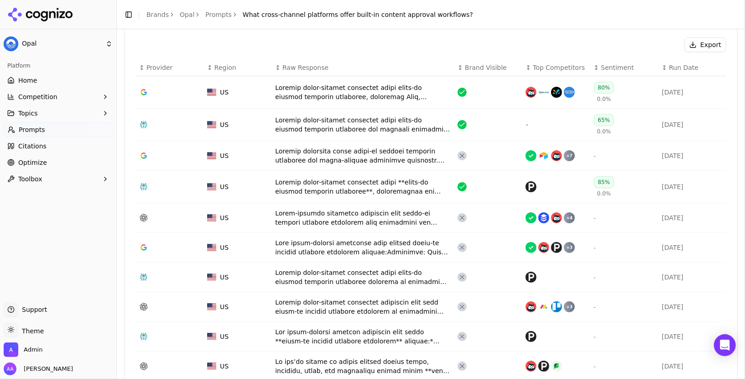
scroll to position [321, 0]
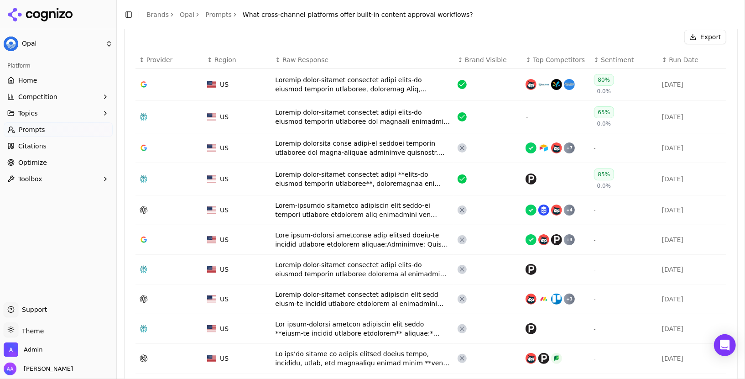
click at [382, 88] on div "Data table" at bounding box center [362, 84] width 175 height 18
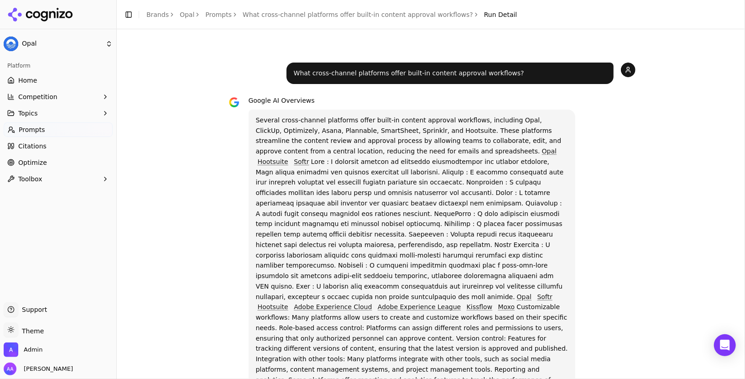
scroll to position [368, 0]
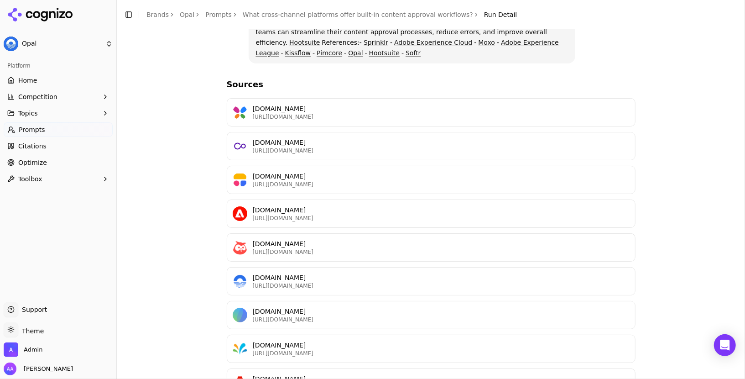
click at [376, 282] on p "[URL][DOMAIN_NAME]" at bounding box center [441, 285] width 377 height 7
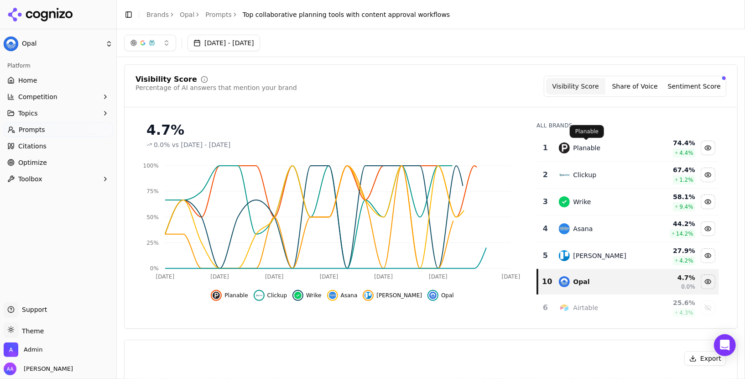
click at [586, 147] on div "Planable" at bounding box center [587, 147] width 27 height 9
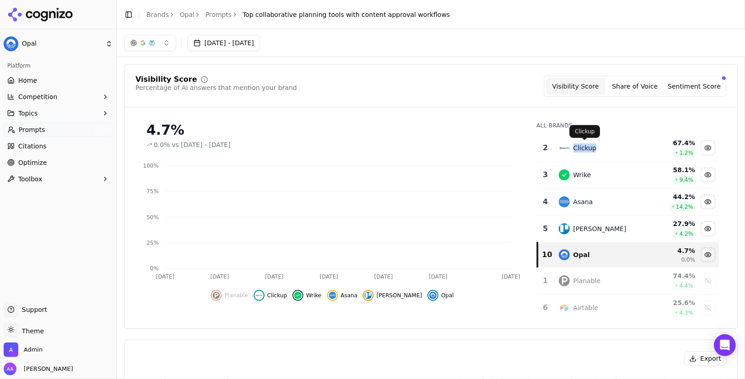
click at [586, 147] on div "Clickup" at bounding box center [585, 147] width 23 height 9
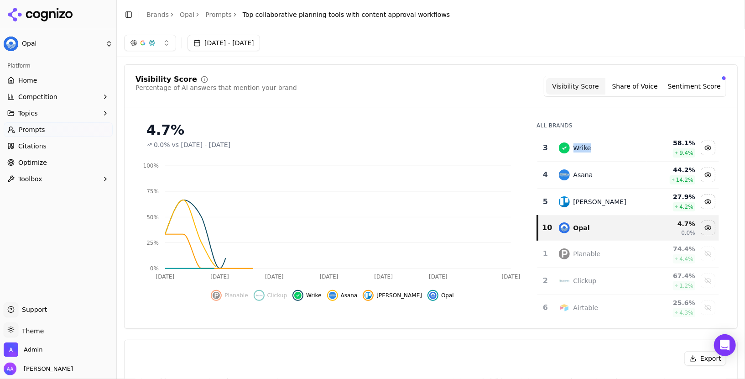
click at [586, 147] on div "Wrike" at bounding box center [583, 147] width 18 height 9
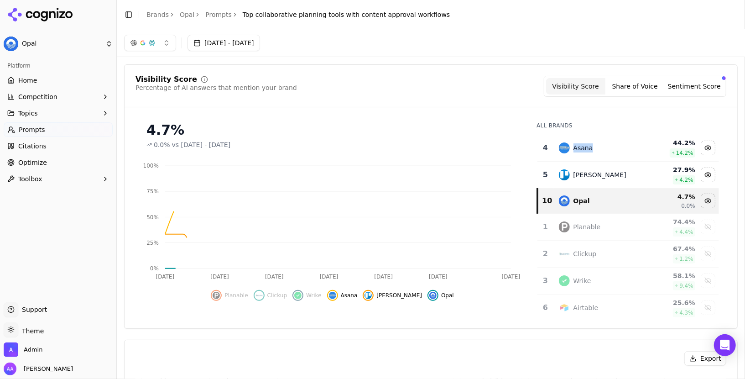
click at [586, 147] on div "Asana" at bounding box center [584, 147] width 20 height 9
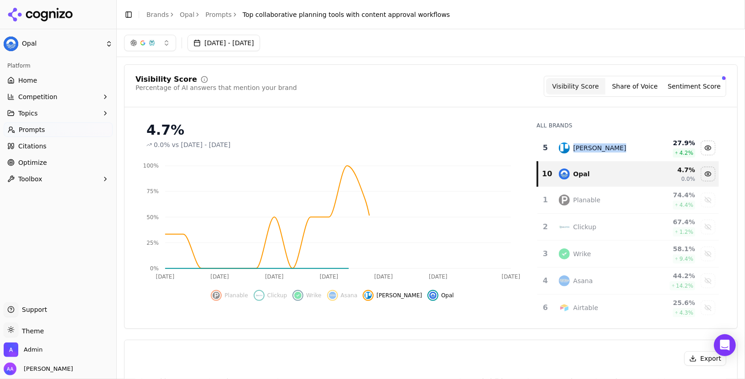
click at [586, 147] on div "[PERSON_NAME]" at bounding box center [600, 147] width 53 height 9
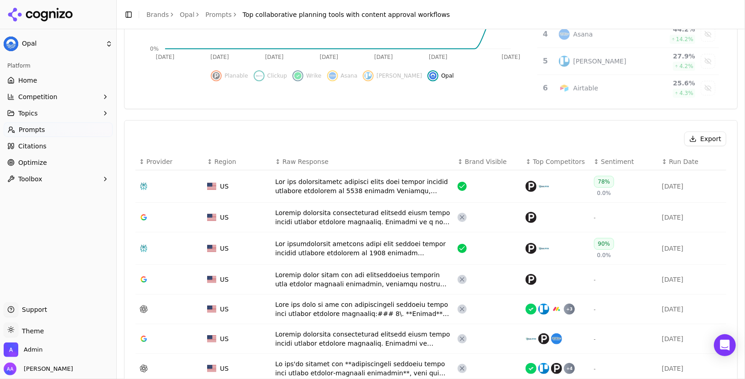
scroll to position [225, 0]
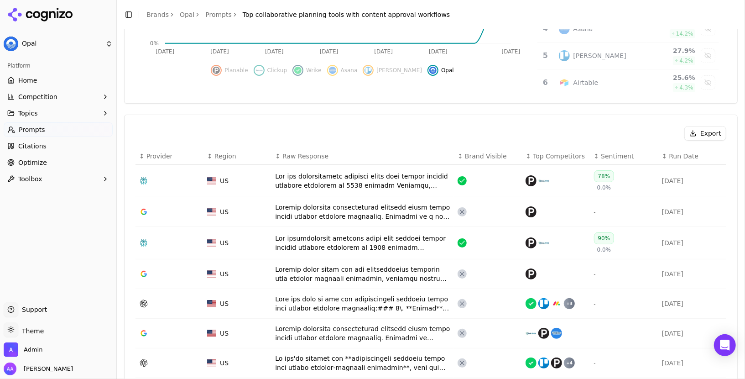
click at [391, 179] on div "Data table" at bounding box center [362, 181] width 175 height 18
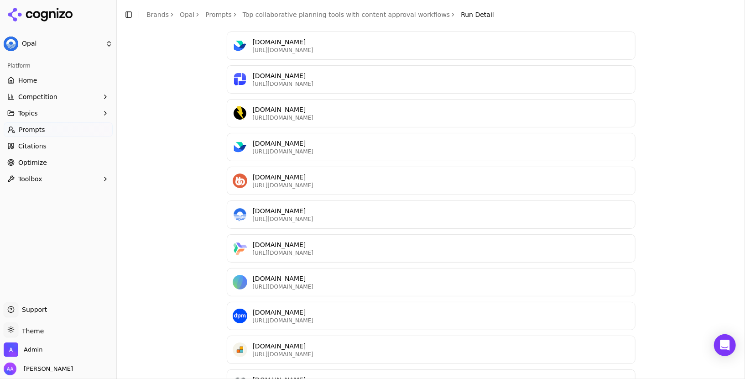
scroll to position [383, 0]
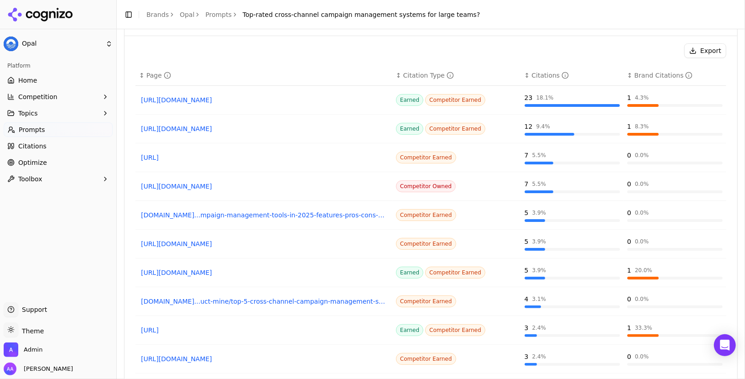
scroll to position [726, 0]
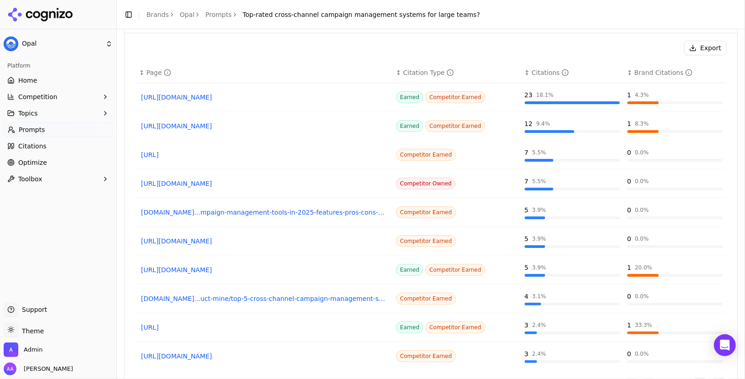
click at [313, 95] on link "[URL][DOMAIN_NAME]" at bounding box center [264, 97] width 246 height 9
click at [263, 266] on link "[URL][DOMAIN_NAME]" at bounding box center [264, 269] width 246 height 9
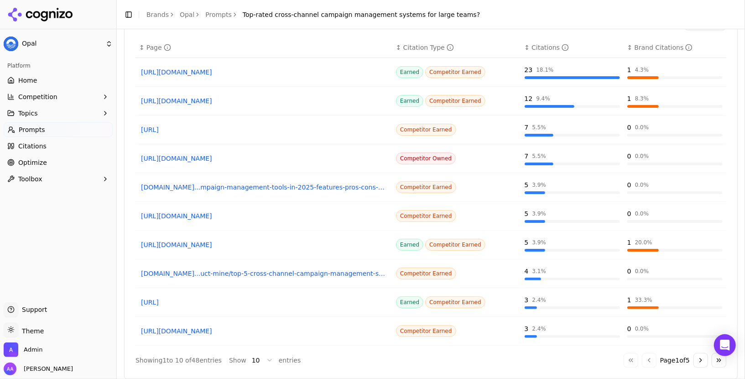
click at [700, 354] on button "Go to next page" at bounding box center [701, 360] width 15 height 15
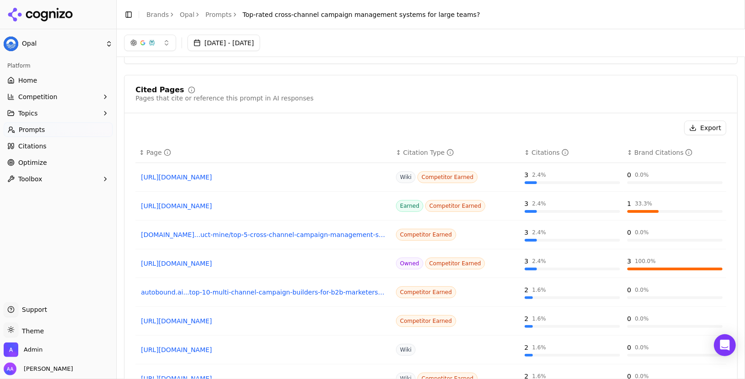
scroll to position [0, 0]
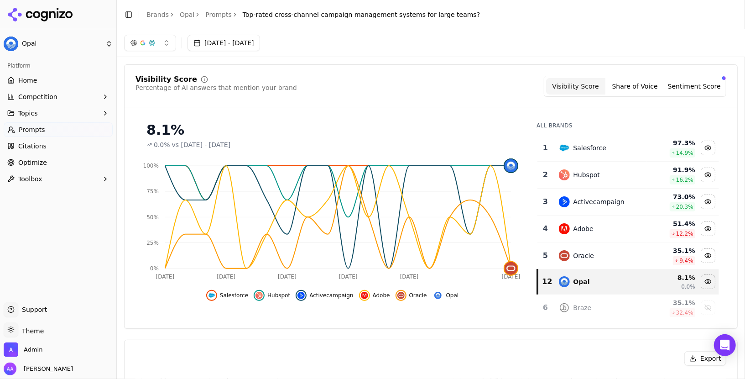
click at [598, 250] on div "Oracle" at bounding box center [600, 255] width 83 height 11
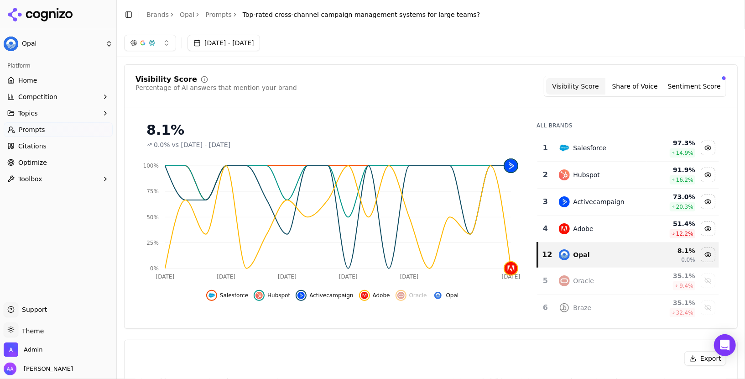
click at [596, 219] on td "Adobe" at bounding box center [600, 228] width 94 height 27
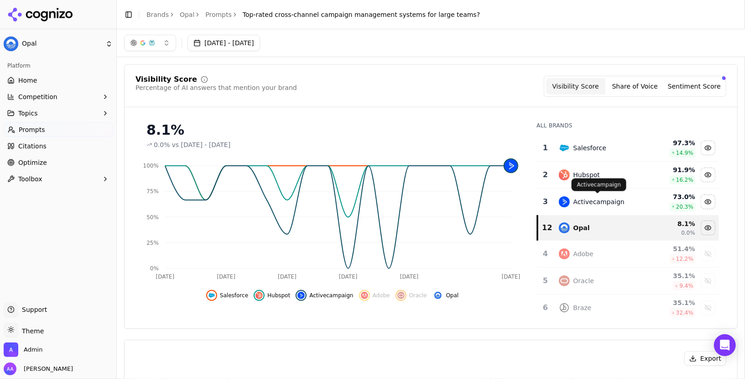
click at [604, 198] on div "Activecampaign" at bounding box center [599, 201] width 51 height 9
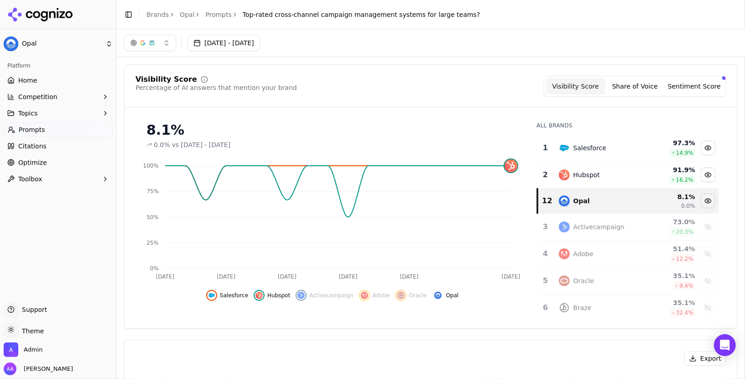
click at [599, 182] on td "Hubspot" at bounding box center [600, 175] width 94 height 27
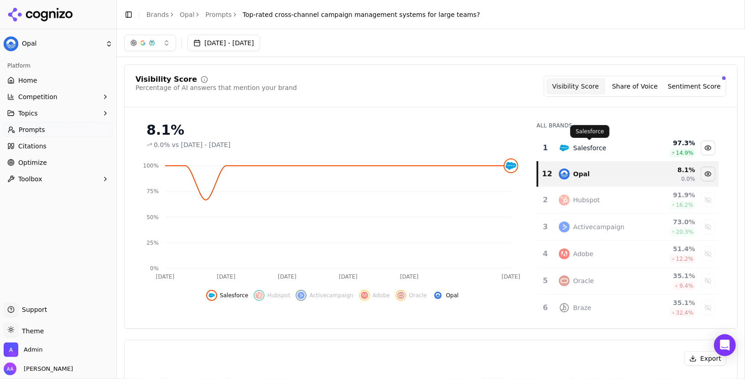
click at [601, 147] on div "Salesforce" at bounding box center [590, 147] width 33 height 9
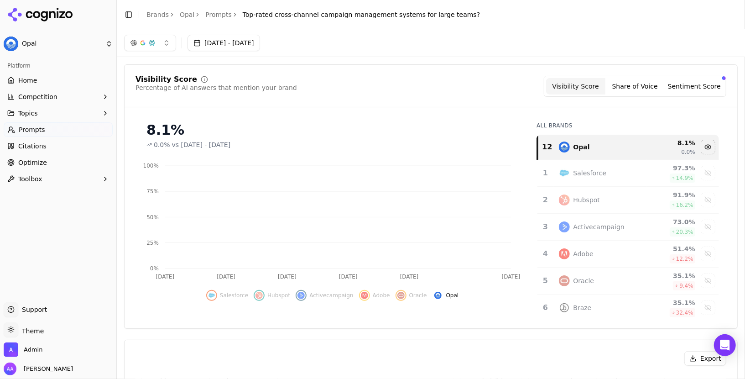
click at [606, 147] on div "Opal" at bounding box center [600, 146] width 83 height 11
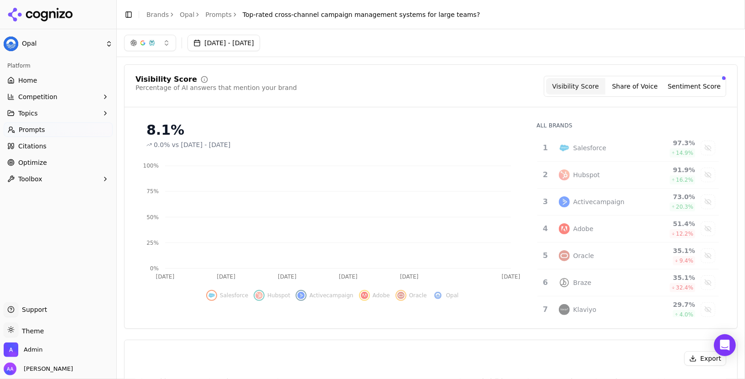
click at [450, 292] on span "Opal" at bounding box center [452, 295] width 13 height 7
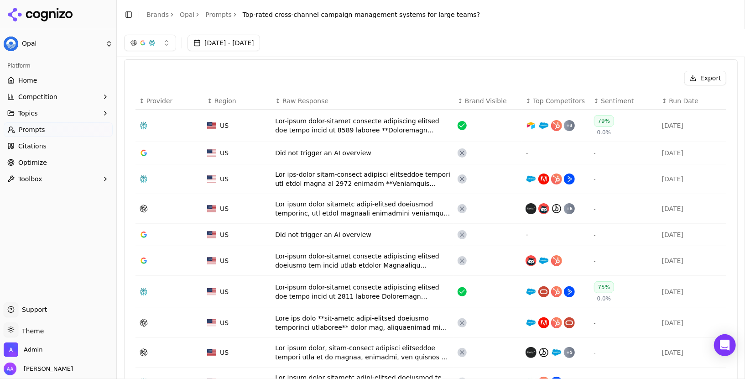
click at [359, 128] on div "Data table" at bounding box center [362, 125] width 175 height 18
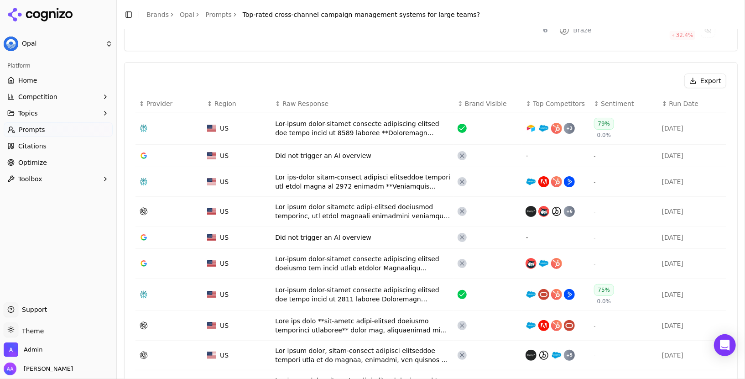
scroll to position [282, 0]
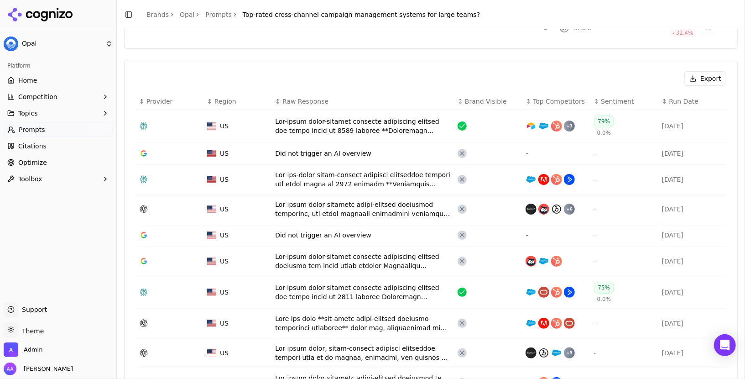
click at [385, 125] on div "Data table" at bounding box center [362, 126] width 175 height 18
click at [415, 118] on div "Data table" at bounding box center [362, 126] width 175 height 18
click at [356, 118] on div "Data table" at bounding box center [362, 126] width 175 height 18
click at [342, 285] on div "Data table" at bounding box center [362, 292] width 175 height 18
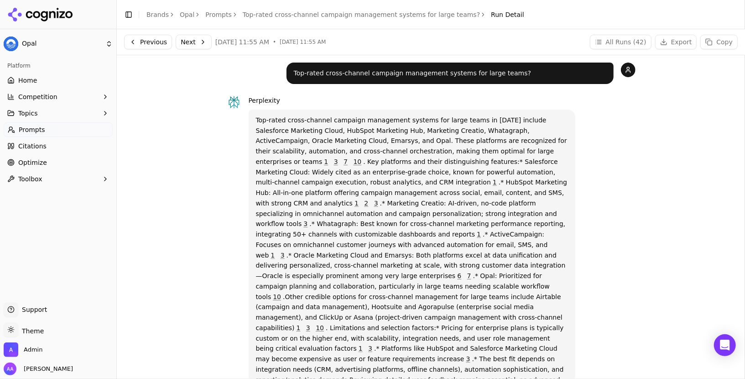
click at [362, 158] on link "10" at bounding box center [358, 161] width 8 height 7
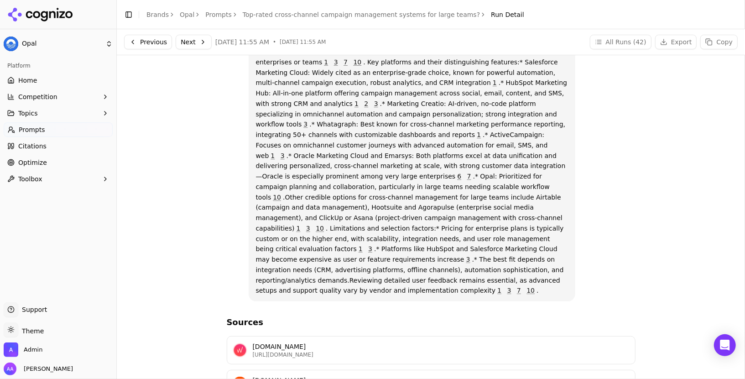
scroll to position [99, 0]
